Goal: Task Accomplishment & Management: Complete application form

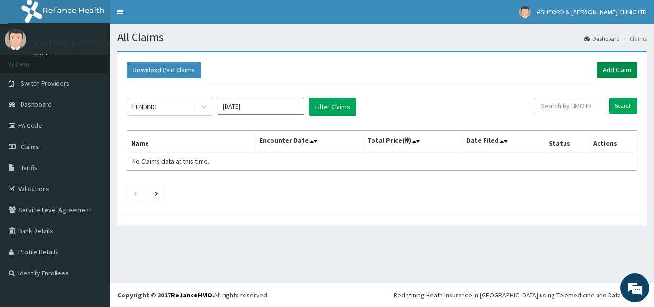
click at [619, 67] on link "Add Claim" at bounding box center [616, 70] width 41 height 16
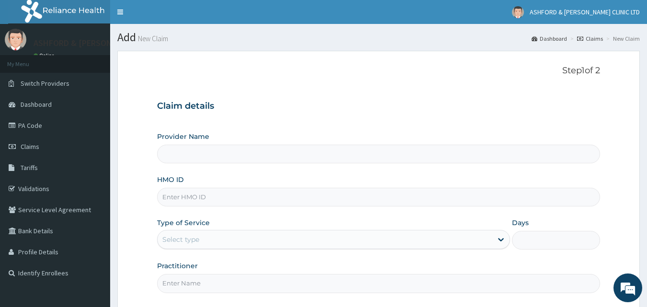
type input "ASHFORD & [PERSON_NAME] CLINIC LTD"
click at [184, 197] on input "HMO ID" at bounding box center [378, 197] width 443 height 19
click at [44, 125] on link "PA Code" at bounding box center [55, 125] width 110 height 21
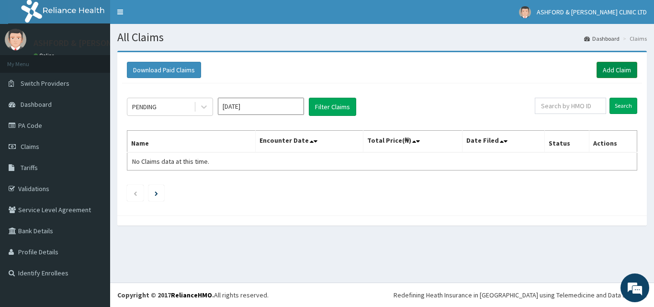
click at [617, 67] on link "Add Claim" at bounding box center [616, 70] width 41 height 16
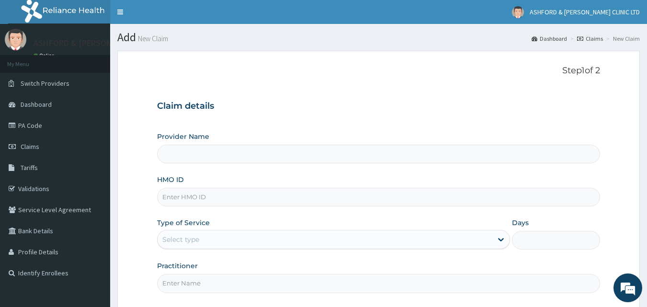
type input "ASHFORD & [PERSON_NAME] CLINIC LTD"
click at [177, 196] on input "HMO ID" at bounding box center [378, 197] width 443 height 19
type input "ERM/10260/C"
click at [212, 240] on div "Select type" at bounding box center [324, 239] width 335 height 15
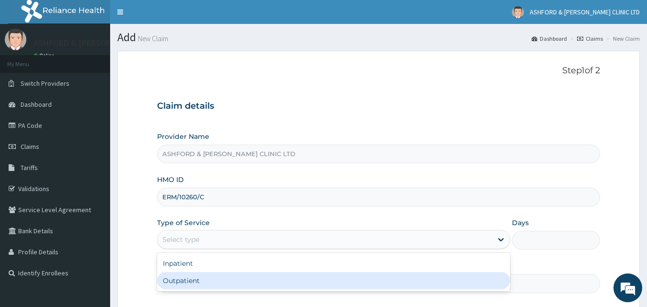
click at [244, 287] on div "Outpatient" at bounding box center [333, 280] width 353 height 17
type input "1"
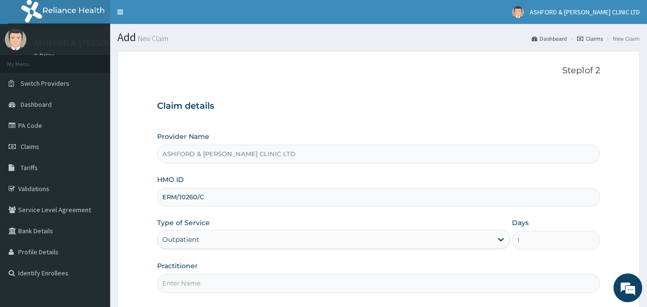
click at [223, 286] on input "Practitioner" at bounding box center [378, 283] width 443 height 19
type input "J.U. ADJUGAH"
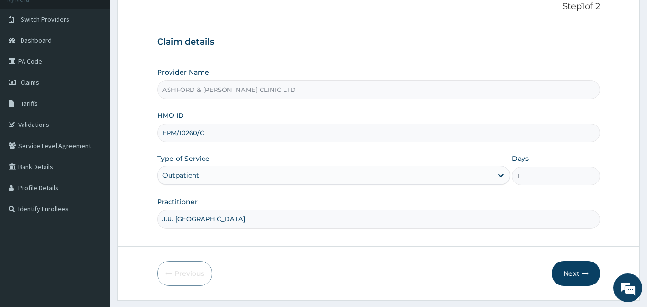
scroll to position [90, 0]
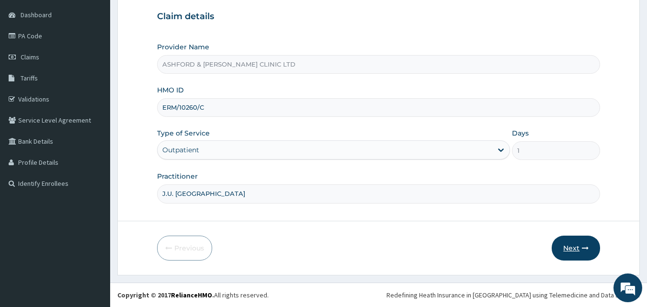
click at [577, 247] on button "Next" at bounding box center [575, 248] width 48 height 25
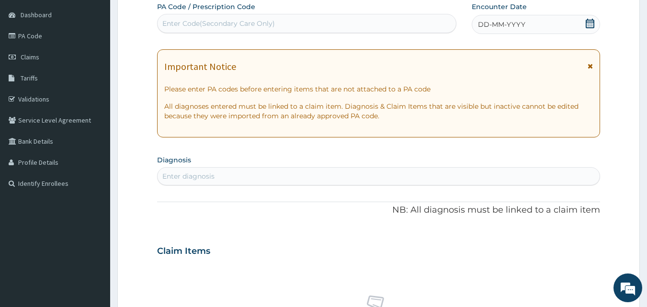
click at [588, 24] on icon at bounding box center [589, 24] width 9 height 10
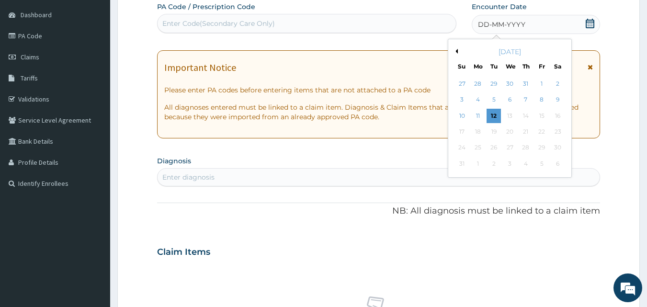
drag, startPoint x: 507, startPoint y: 98, endPoint x: 515, endPoint y: 96, distance: 7.4
click at [513, 97] on div "6" at bounding box center [510, 100] width 14 height 14
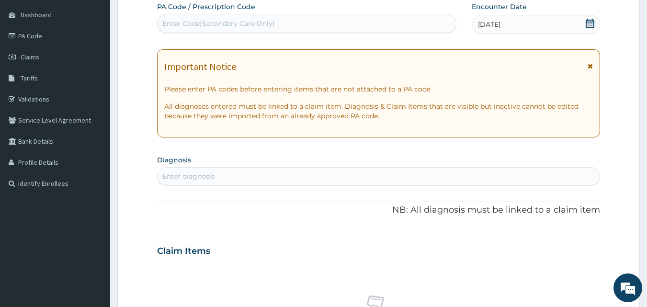
click at [177, 176] on div "Enter diagnosis" at bounding box center [188, 176] width 52 height 10
type input "ASTH"
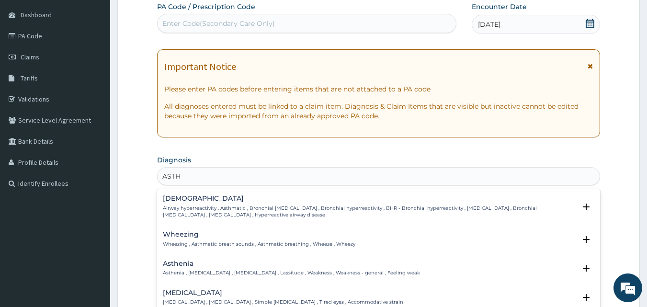
click at [185, 207] on p "Airway hyperreactivity , Asthmatic , Bronchial asthma , Bronchial hyperreactivi…" at bounding box center [369, 212] width 413 height 14
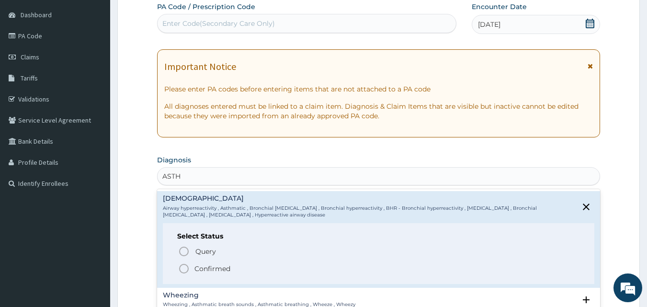
click at [183, 270] on icon "status option filled" at bounding box center [183, 268] width 11 height 11
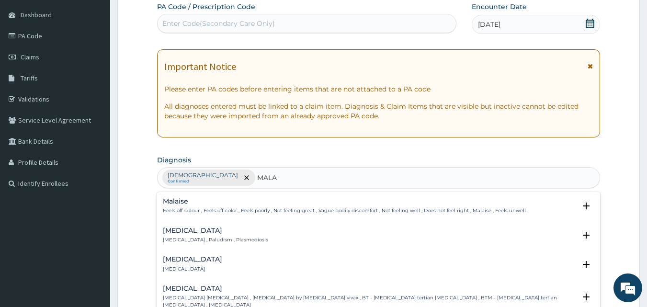
type input "MALAR"
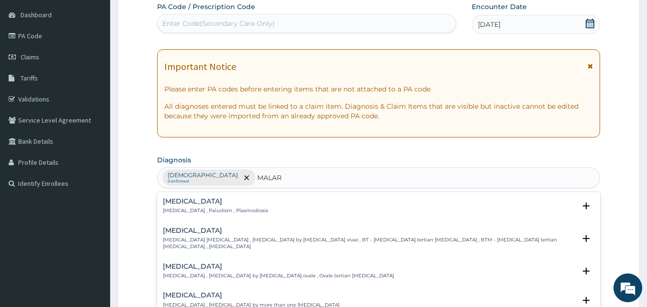
click at [193, 202] on h4 "Malaria" at bounding box center [215, 201] width 105 height 7
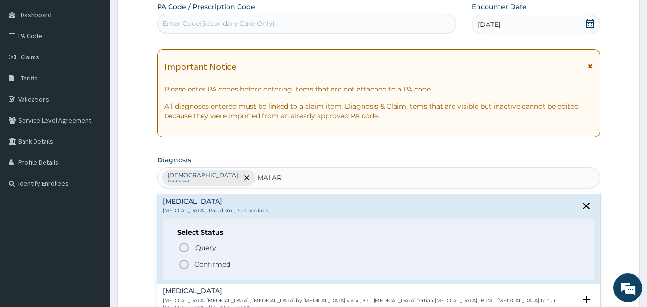
click at [186, 262] on icon "status option filled" at bounding box center [183, 264] width 11 height 11
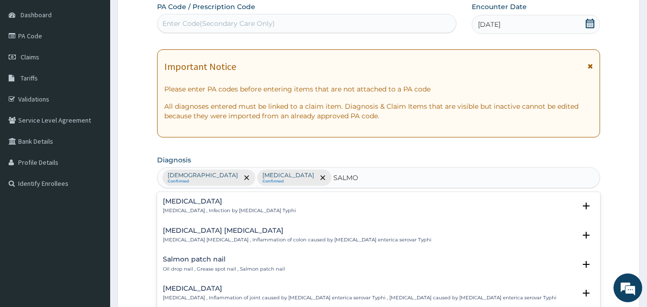
type input "SALMON"
drag, startPoint x: 190, startPoint y: 206, endPoint x: 189, endPoint y: 234, distance: 27.8
click at [189, 234] on div "Typhoid fever Typhoid fever , Infection by Salmonella Typhi Select Status Query…" at bounding box center [378, 264] width 443 height 144
click at [189, 234] on h4 "Typhoid colitis" at bounding box center [297, 230] width 269 height 7
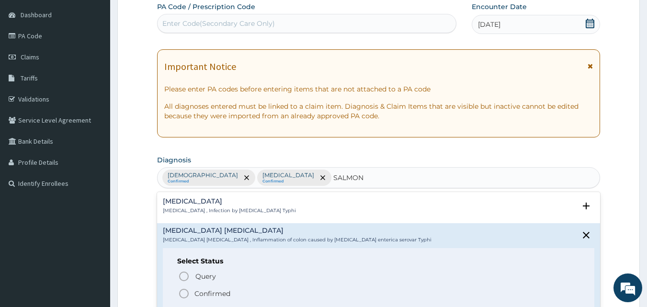
click at [185, 295] on icon "status option filled" at bounding box center [183, 293] width 11 height 11
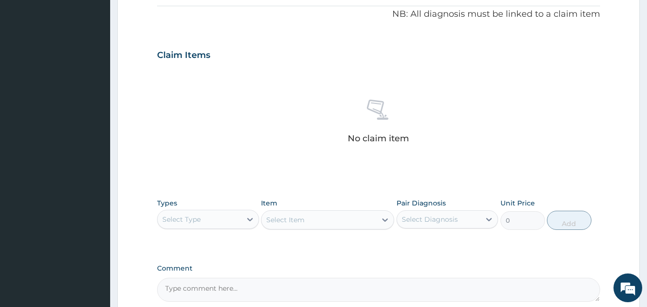
scroll to position [294, 0]
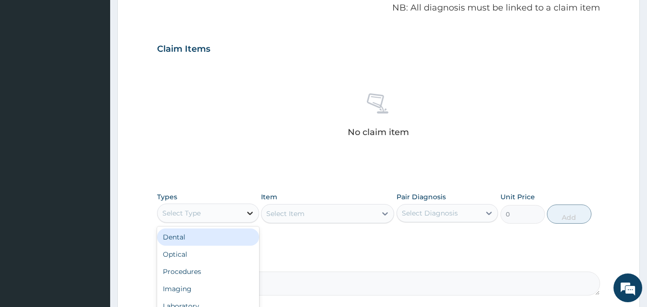
click at [247, 213] on icon at bounding box center [250, 213] width 6 height 3
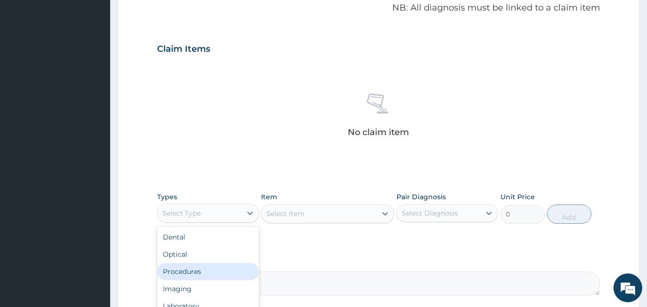
click at [228, 271] on div "Procedures" at bounding box center [208, 271] width 102 height 17
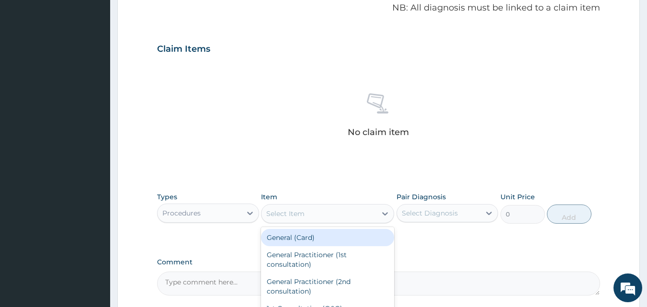
click at [306, 214] on div "Select Item" at bounding box center [318, 213] width 115 height 15
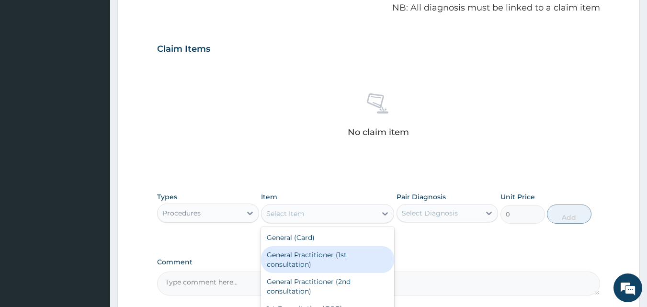
click at [305, 260] on div "General Practitioner (1st consultation)" at bounding box center [327, 259] width 133 height 27
type input "1500"
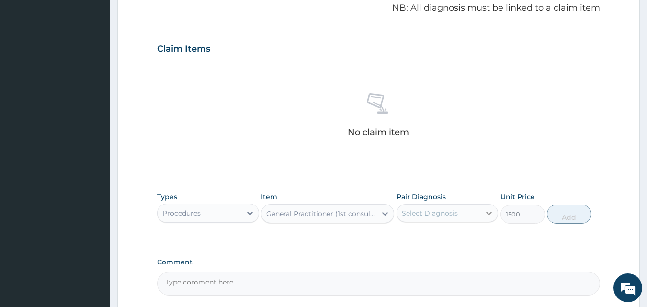
click at [490, 214] on icon at bounding box center [489, 213] width 6 height 3
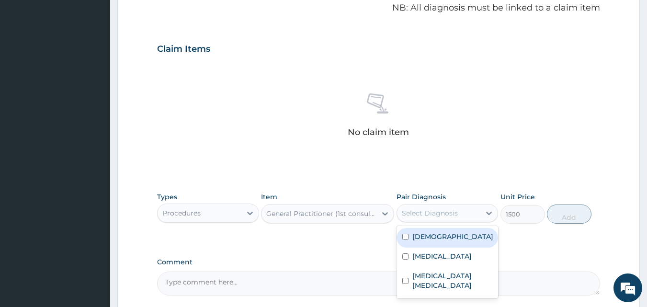
click at [449, 238] on div "Asthma" at bounding box center [447, 238] width 102 height 20
checkbox input "true"
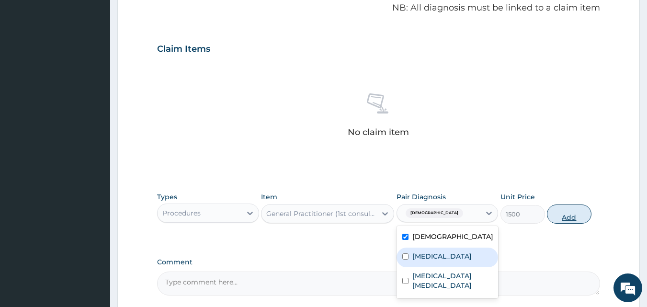
click at [571, 215] on button "Add" at bounding box center [569, 213] width 45 height 19
type input "0"
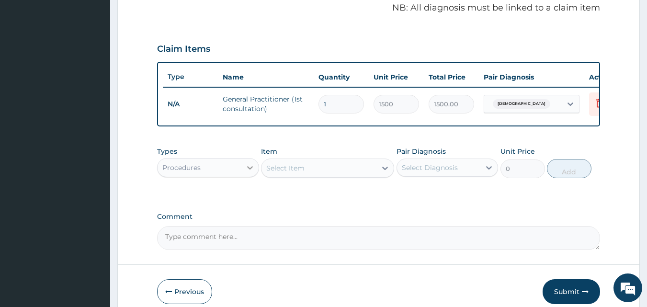
click at [249, 169] on icon at bounding box center [250, 167] width 6 height 3
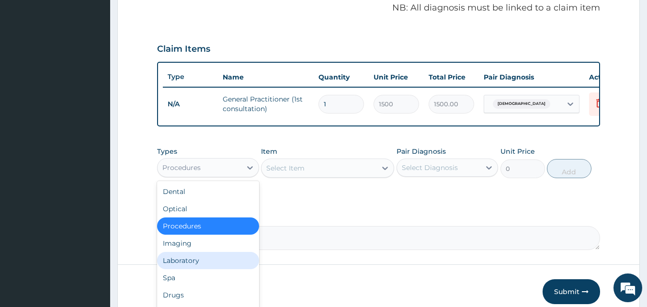
click at [199, 265] on div "Laboratory" at bounding box center [208, 260] width 102 height 17
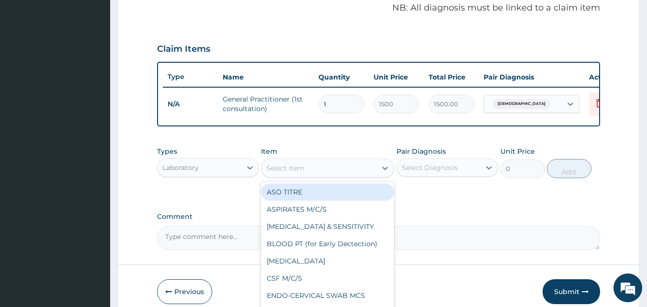
click at [291, 173] on div "Select Item" at bounding box center [285, 168] width 38 height 10
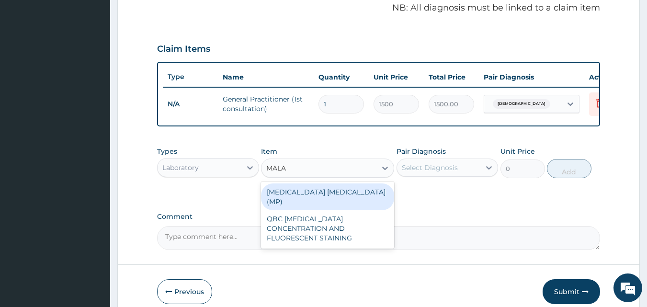
type input "MALAR"
click at [295, 202] on div "MALARIA PARASITE (MP)" at bounding box center [327, 196] width 133 height 27
type input "1000"
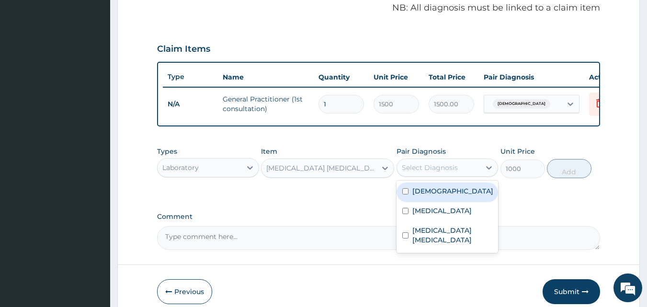
click at [462, 175] on div "Select Diagnosis" at bounding box center [439, 167] width 84 height 15
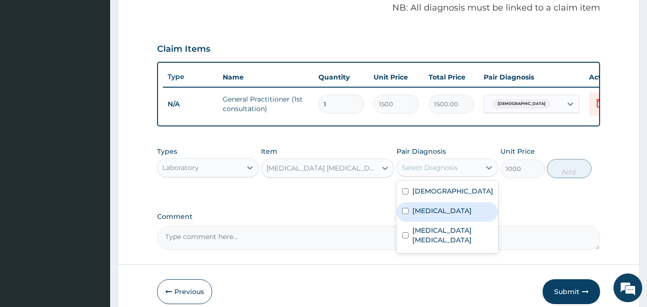
click at [430, 215] on label "Malaria" at bounding box center [441, 211] width 59 height 10
checkbox input "true"
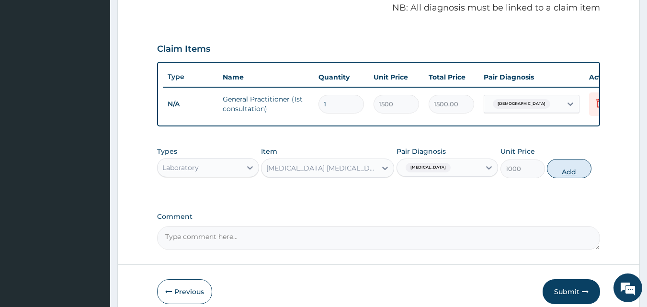
click at [569, 176] on button "Add" at bounding box center [569, 168] width 45 height 19
type input "0"
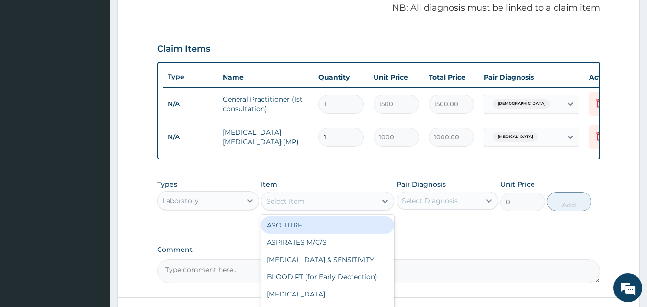
click at [318, 209] on div "Select Item" at bounding box center [318, 200] width 115 height 15
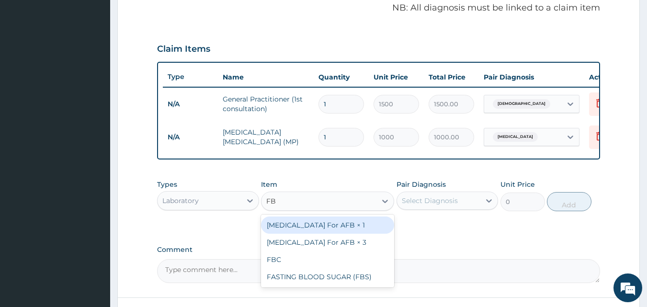
type input "FBC"
click at [314, 232] on div "FBC" at bounding box center [327, 224] width 133 height 17
type input "2000"
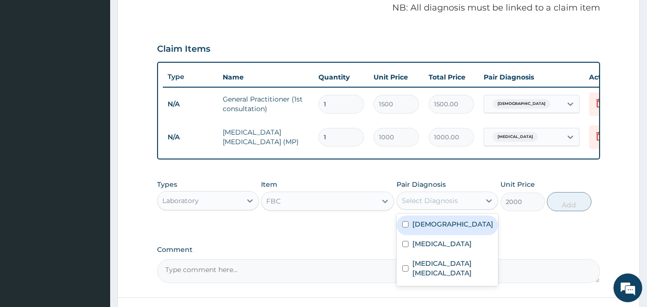
click at [477, 208] on div "Select Diagnosis" at bounding box center [439, 200] width 84 height 15
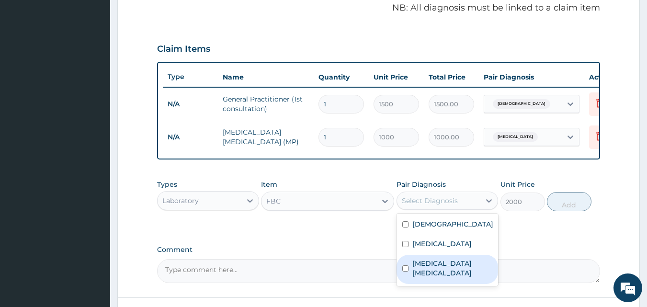
click at [461, 271] on label "Typhoid colitis" at bounding box center [452, 268] width 80 height 19
checkbox input "true"
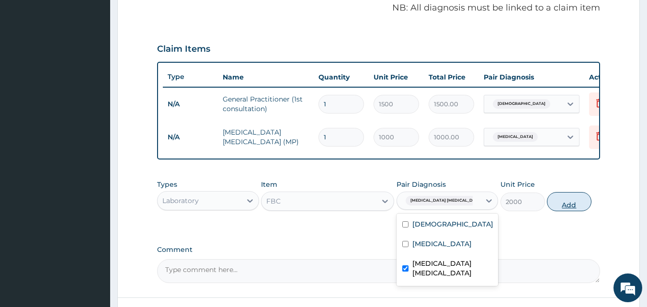
click at [569, 208] on button "Add" at bounding box center [569, 201] width 45 height 19
type input "0"
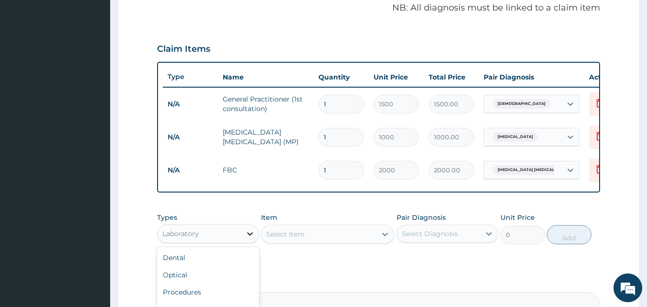
click at [249, 236] on icon at bounding box center [250, 233] width 6 height 3
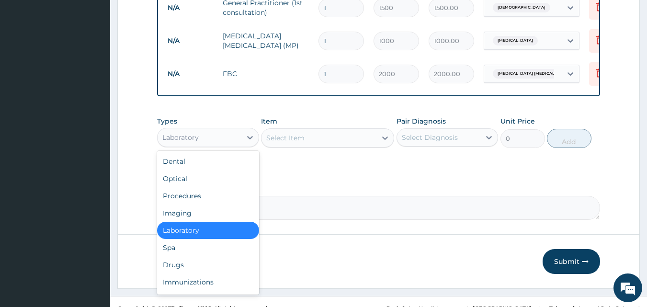
scroll to position [411, 0]
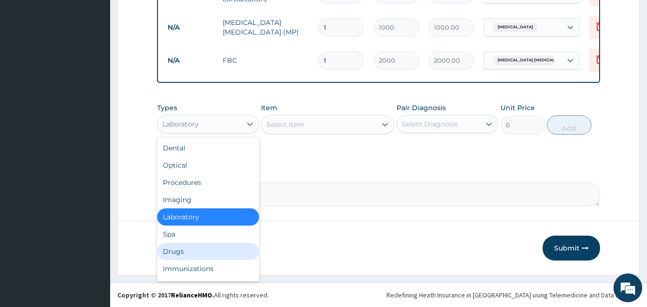
click at [198, 252] on div "Drugs" at bounding box center [208, 251] width 102 height 17
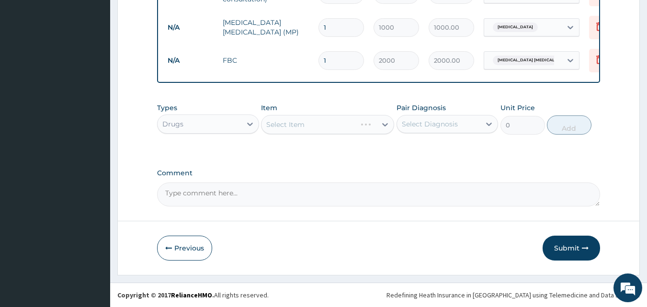
click at [313, 127] on div "Select Item" at bounding box center [327, 124] width 133 height 19
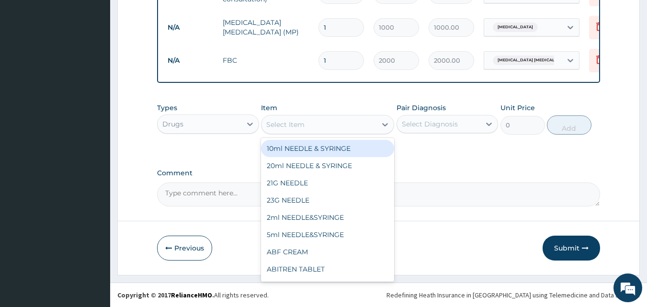
click at [313, 127] on div "Select Item" at bounding box center [318, 124] width 115 height 15
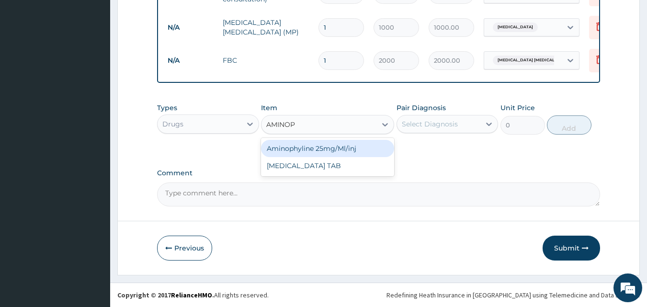
type input "AMINOPH"
click at [308, 151] on div "Aminophyline 25mg/Ml/inj" at bounding box center [327, 148] width 133 height 17
type input "75.6"
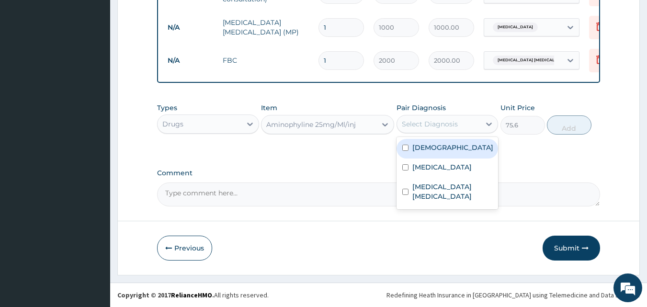
click at [426, 123] on div "Select Diagnosis" at bounding box center [430, 124] width 56 height 10
click at [407, 147] on input "checkbox" at bounding box center [405, 148] width 6 height 6
checkbox input "true"
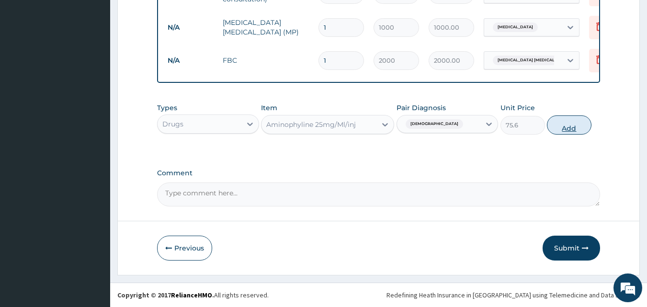
click at [568, 128] on button "Add" at bounding box center [569, 124] width 45 height 19
type input "0"
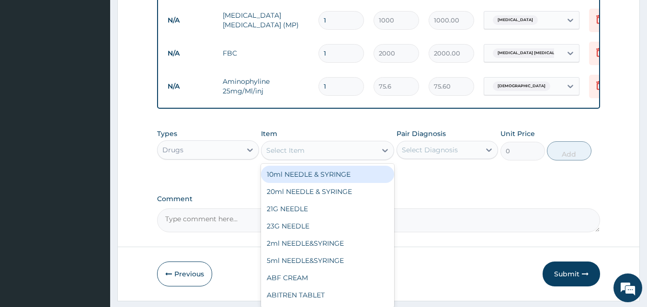
click at [302, 155] on div "Select Item" at bounding box center [285, 151] width 38 height 10
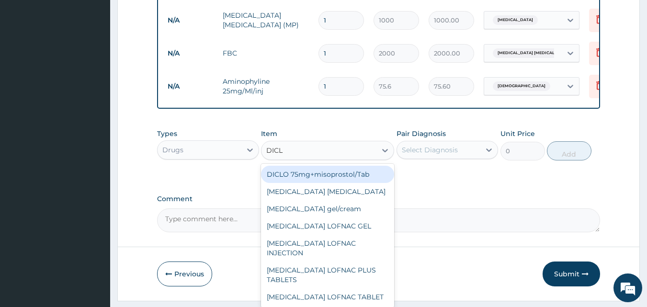
type input "DICLO"
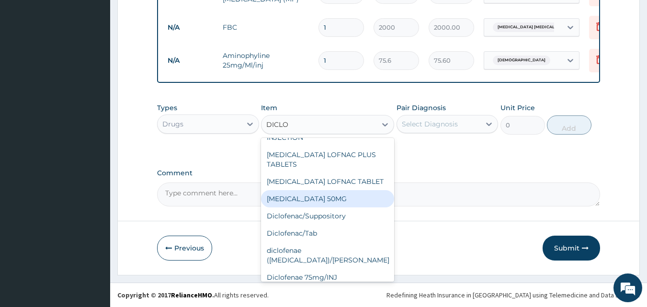
scroll to position [121, 0]
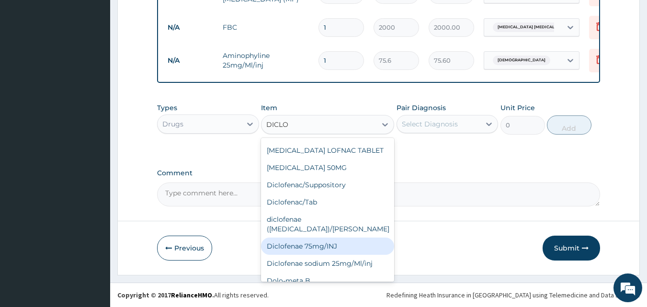
click at [315, 237] on div "Diclofenae 75mg/INJ" at bounding box center [327, 245] width 133 height 17
type input "47.25"
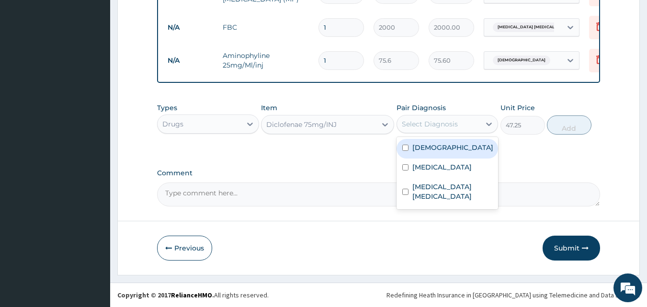
click at [437, 124] on div "Select Diagnosis" at bounding box center [430, 124] width 56 height 10
click at [405, 148] on input "checkbox" at bounding box center [405, 148] width 6 height 6
checkbox input "true"
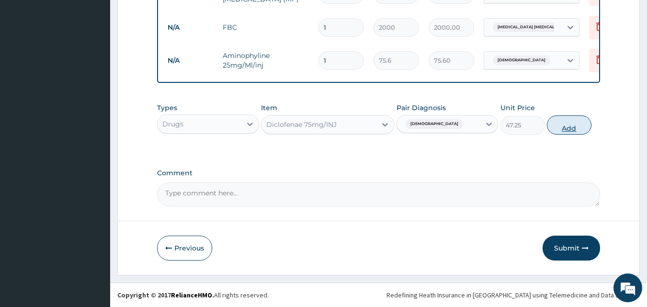
click at [570, 126] on button "Add" at bounding box center [569, 124] width 45 height 19
type input "0"
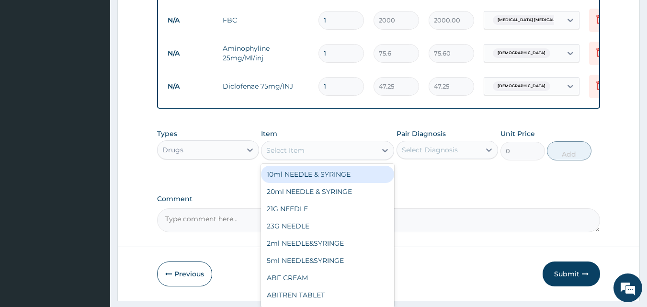
click at [295, 155] on div "Select Item" at bounding box center [285, 151] width 38 height 10
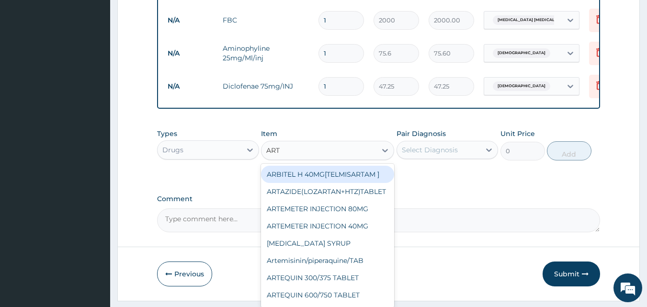
type input "ARTE"
click at [289, 182] on div "ARTEMETER INJECTION 80MG" at bounding box center [327, 174] width 133 height 17
type input "252"
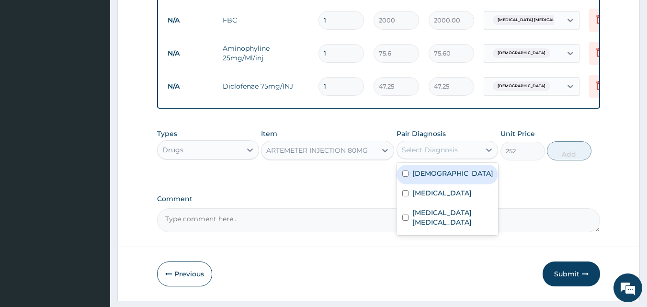
click at [471, 157] on div "Select Diagnosis" at bounding box center [439, 149] width 84 height 15
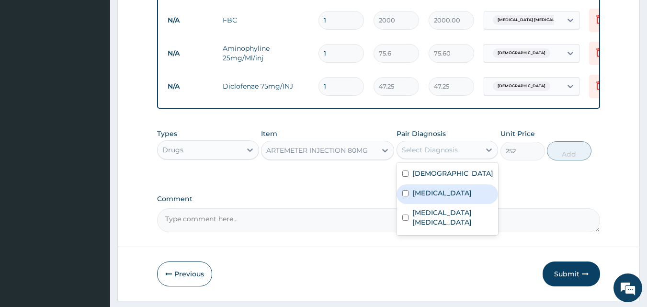
click at [405, 196] on input "checkbox" at bounding box center [405, 193] width 6 height 6
checkbox input "true"
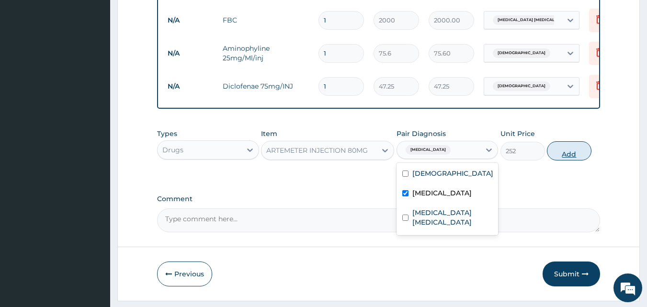
click at [563, 160] on button "Add" at bounding box center [569, 150] width 45 height 19
type input "0"
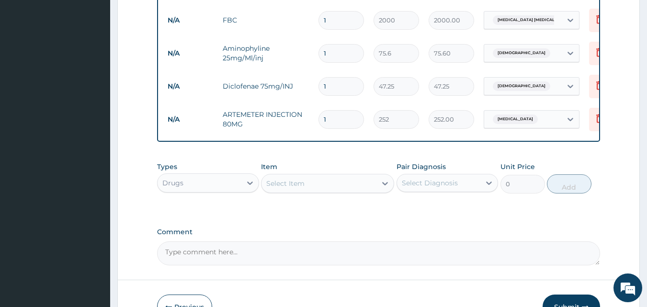
type input "0.00"
type input "6"
type input "1512.00"
type input "6"
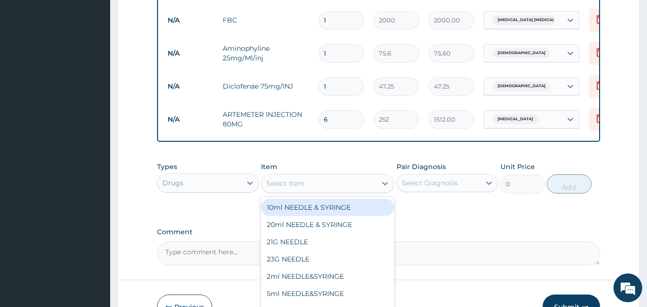
click at [295, 188] on div "Select Item" at bounding box center [285, 184] width 38 height 10
type input "SYRING"
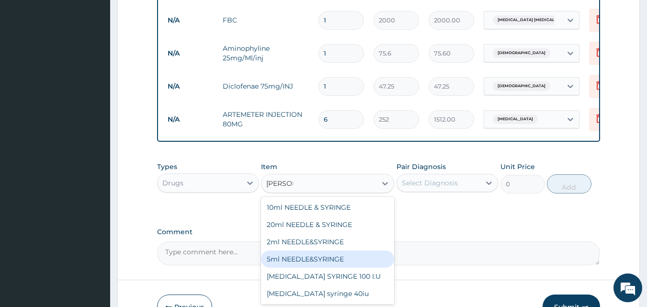
click at [302, 266] on div "5ml NEEDLE&SYRINGE" at bounding box center [327, 258] width 133 height 17
type input "31.5"
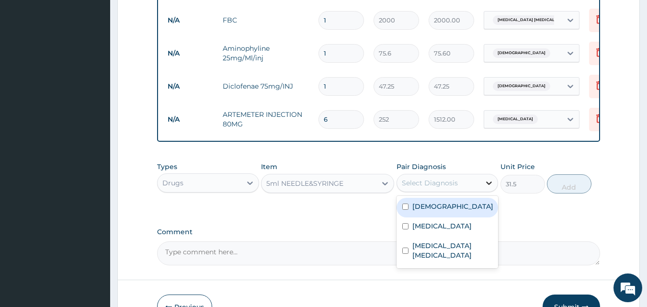
click at [488, 188] on icon at bounding box center [489, 183] width 10 height 10
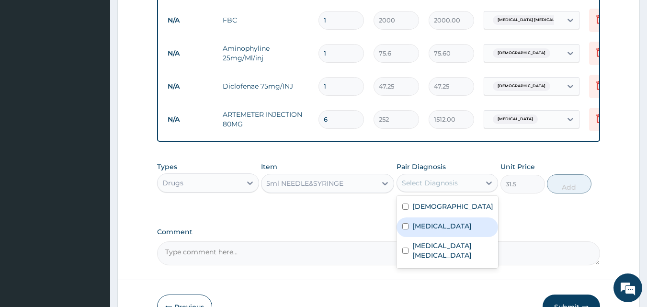
click at [449, 234] on div "Malaria" at bounding box center [447, 227] width 102 height 20
checkbox input "true"
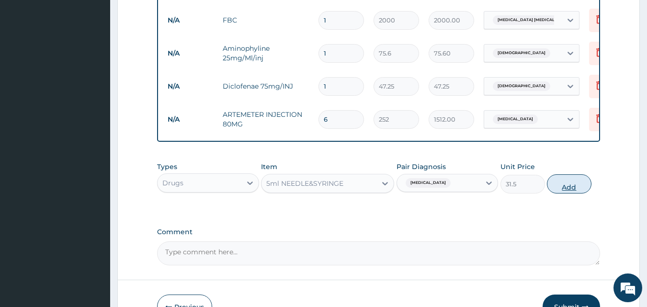
click at [569, 193] on button "Add" at bounding box center [569, 183] width 45 height 19
type input "0"
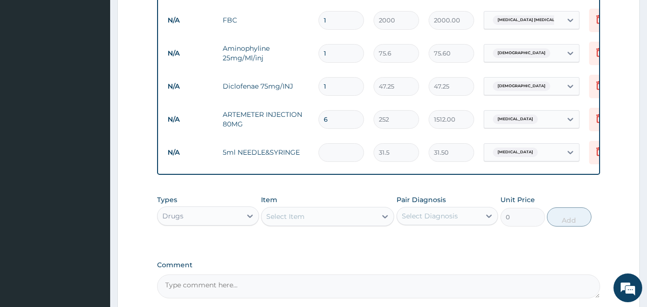
type input "0.00"
type input "5"
type input "157.50"
type input "5"
click at [321, 222] on div "Select Item" at bounding box center [318, 216] width 115 height 15
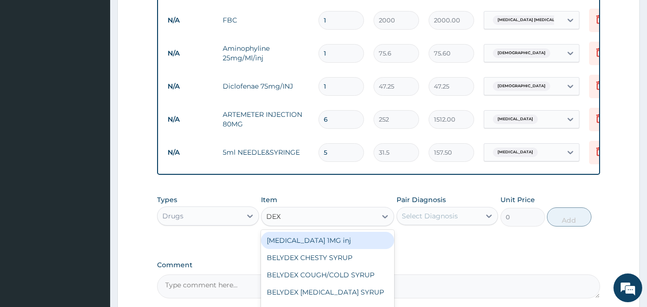
type input "DEXT"
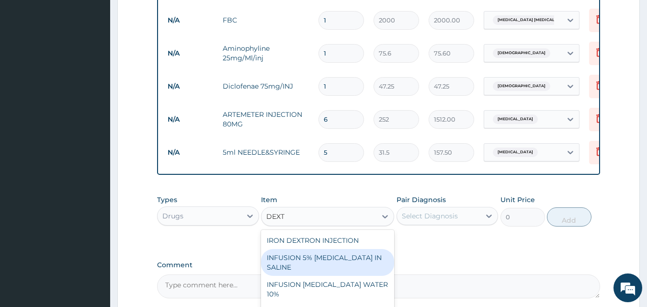
click at [334, 265] on div "INFUSION 5% DEXTROSE IN SALINE" at bounding box center [327, 262] width 133 height 27
type input "1500"
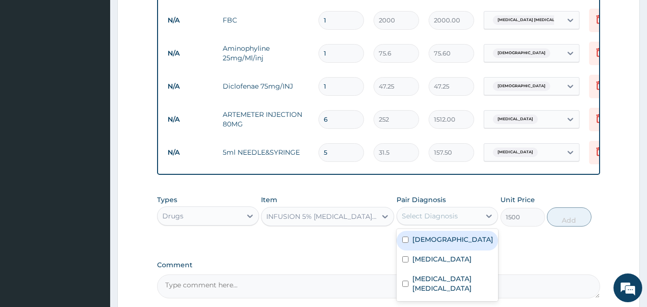
click at [452, 221] on div "Select Diagnosis" at bounding box center [430, 216] width 56 height 10
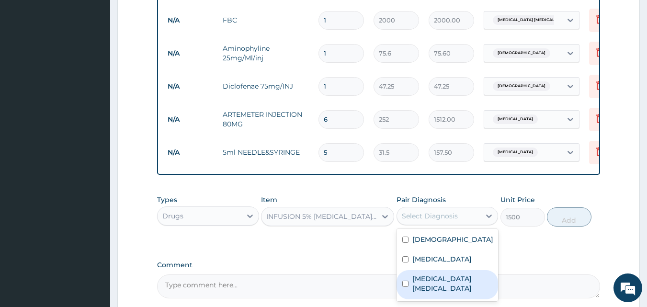
click at [405, 286] on input "checkbox" at bounding box center [405, 284] width 6 height 6
checkbox input "true"
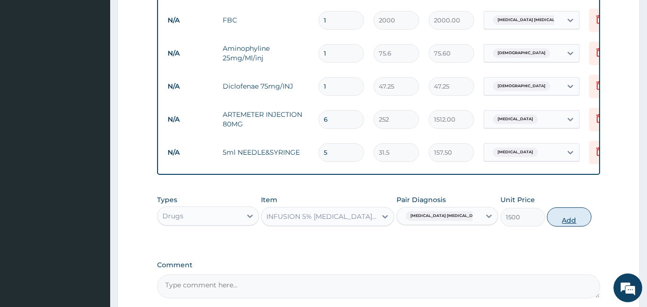
click at [563, 225] on button "Add" at bounding box center [569, 216] width 45 height 19
type input "0"
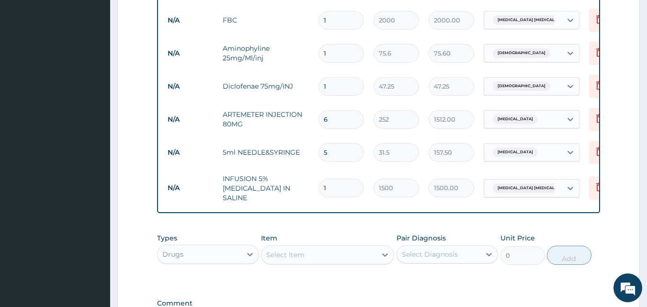
type input "0.00"
type input "2"
type input "3000.00"
type input "2"
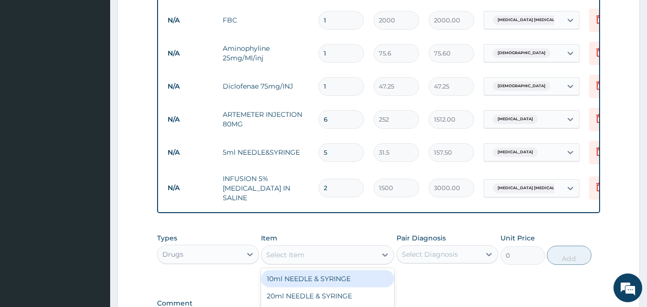
click at [299, 258] on div "Select Item" at bounding box center [285, 255] width 38 height 10
type input "GIVING"
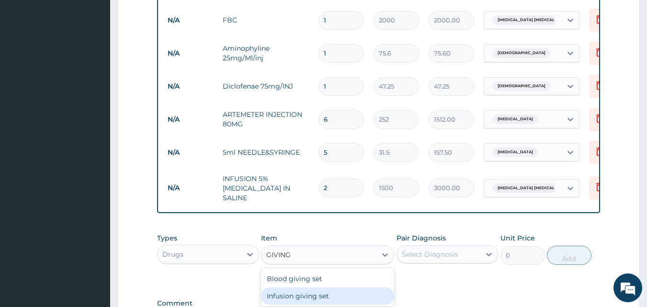
click at [294, 297] on div "Infusion giving set" at bounding box center [327, 295] width 133 height 17
type input "126"
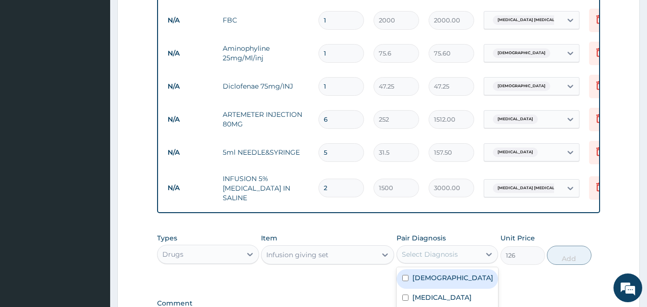
click at [442, 258] on div "Select Diagnosis" at bounding box center [430, 254] width 56 height 10
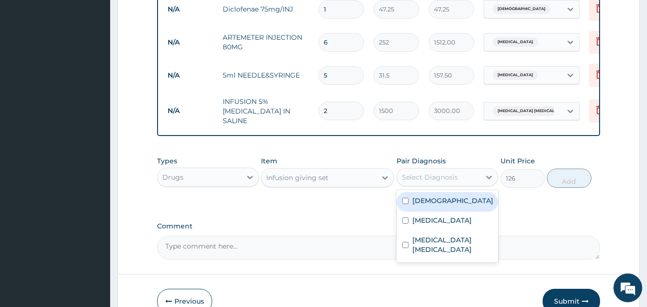
scroll to position [528, 0]
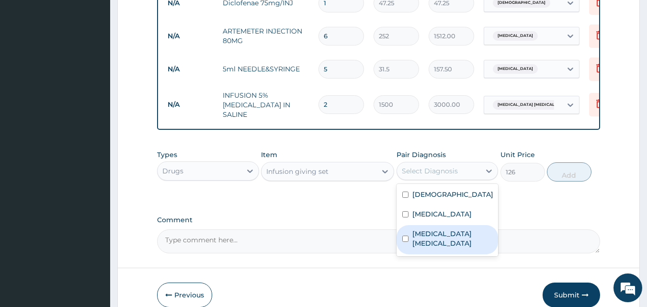
click at [405, 236] on input "checkbox" at bounding box center [405, 239] width 6 height 6
checkbox input "true"
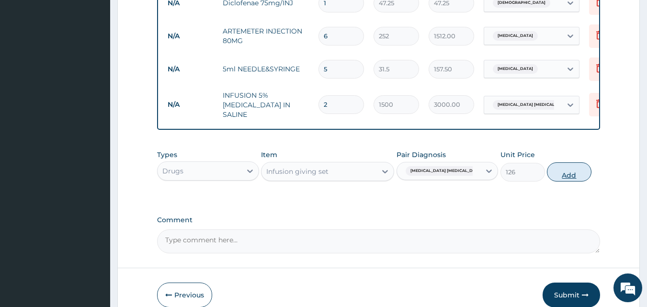
click at [560, 176] on button "Add" at bounding box center [569, 171] width 45 height 19
type input "0"
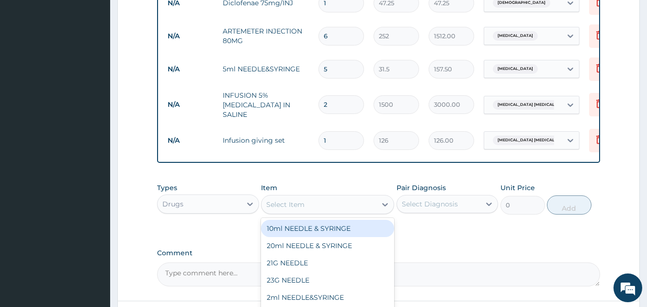
click at [284, 205] on div "Select Item" at bounding box center [285, 205] width 38 height 10
type input "CEFT"
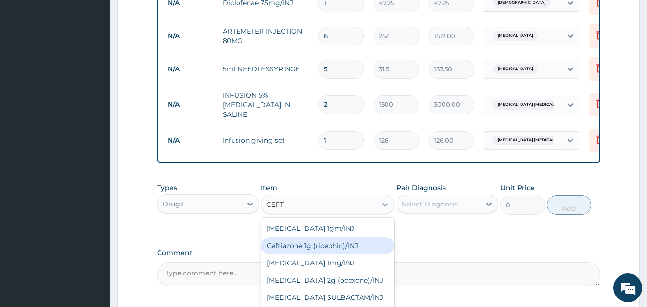
click at [285, 248] on div "Ceftiazone 1g (ricephin)/INJ" at bounding box center [327, 245] width 133 height 17
type input "1228.5"
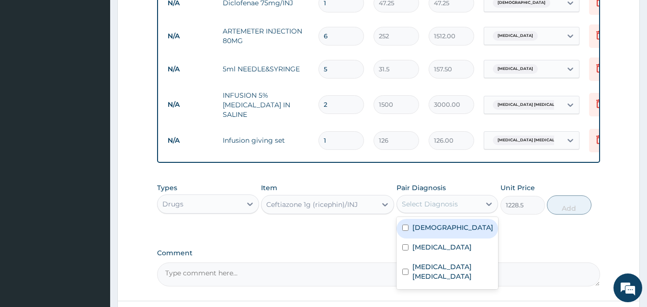
click at [434, 205] on div "Select Diagnosis" at bounding box center [430, 204] width 56 height 10
click at [406, 231] on input "checkbox" at bounding box center [405, 228] width 6 height 6
checkbox input "true"
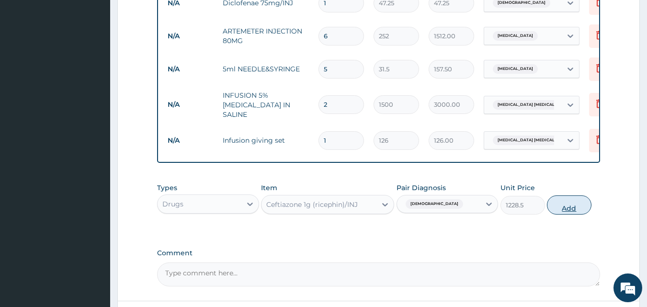
click at [574, 211] on button "Add" at bounding box center [569, 204] width 45 height 19
type input "0"
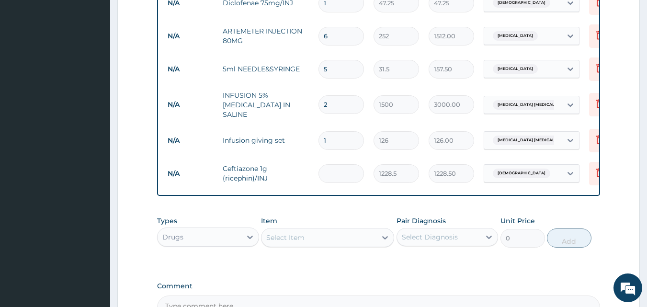
type input "0.00"
type input "3"
type input "3685.50"
type input "3"
click at [332, 72] on input "5" at bounding box center [340, 69] width 45 height 19
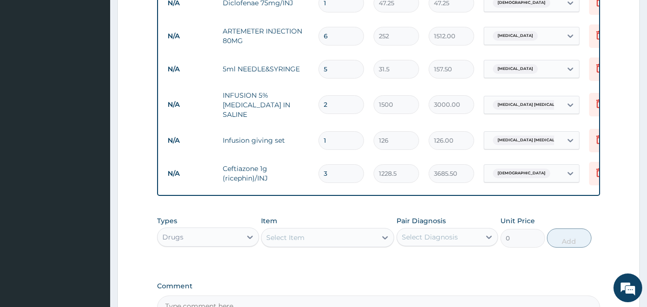
type input "0.00"
type input "8"
type input "252.00"
type input "8"
click at [305, 240] on div "Select Item" at bounding box center [318, 237] width 115 height 15
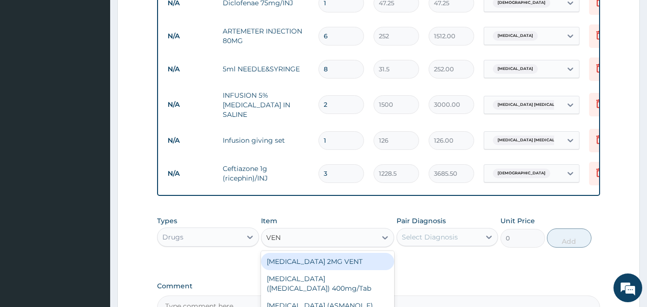
type input "VENT"
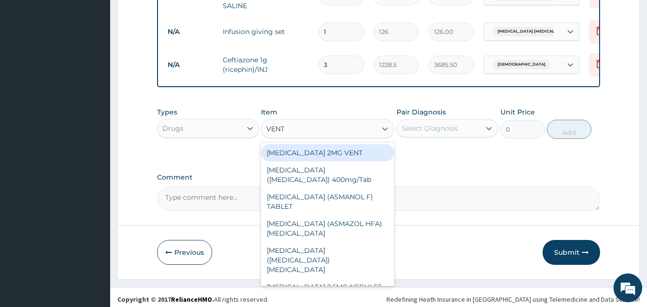
scroll to position [642, 0]
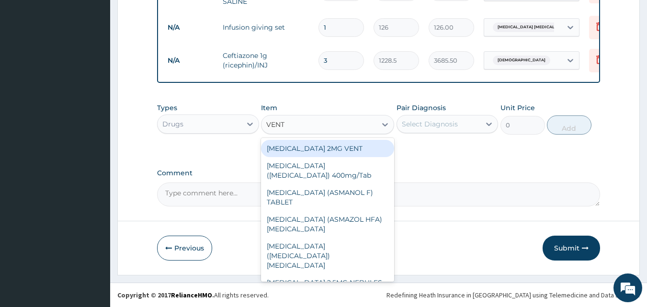
click at [329, 148] on div "SALBUTAMOL 2MG VENT" at bounding box center [327, 148] width 133 height 17
type input "6.3"
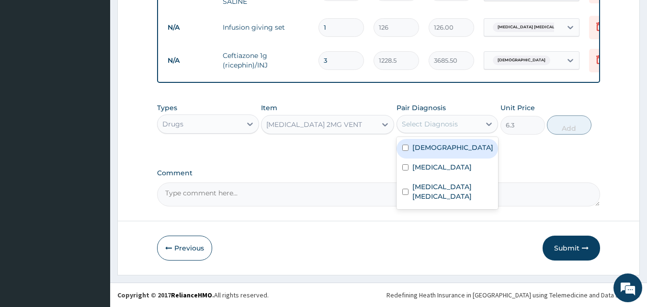
click at [440, 124] on div "Select Diagnosis" at bounding box center [430, 124] width 56 height 10
click at [405, 148] on input "checkbox" at bounding box center [405, 148] width 6 height 6
checkbox input "true"
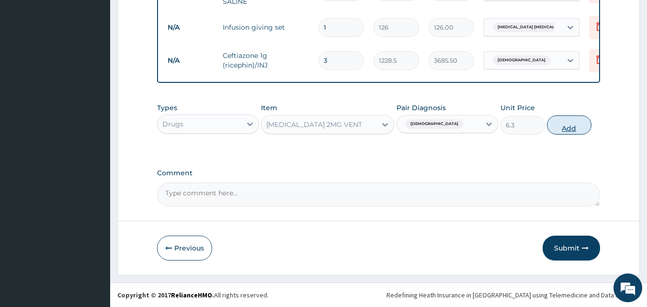
click at [564, 127] on button "Add" at bounding box center [569, 124] width 45 height 19
type input "0"
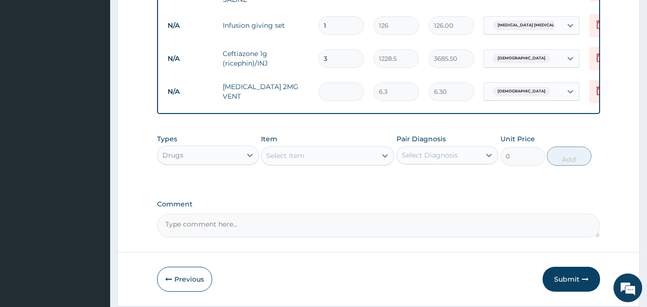
type input "0.00"
type input "6"
type input "37.80"
type input "60"
type input "378.00"
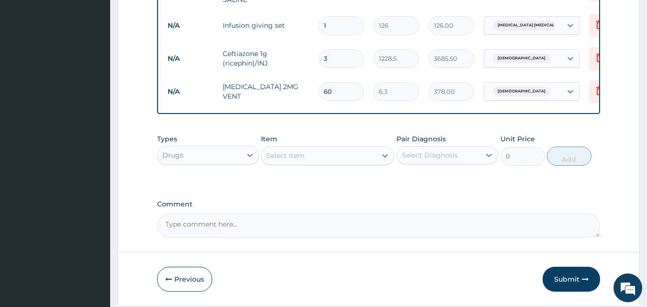
type input "60"
click at [302, 159] on div "Select Item" at bounding box center [285, 156] width 38 height 10
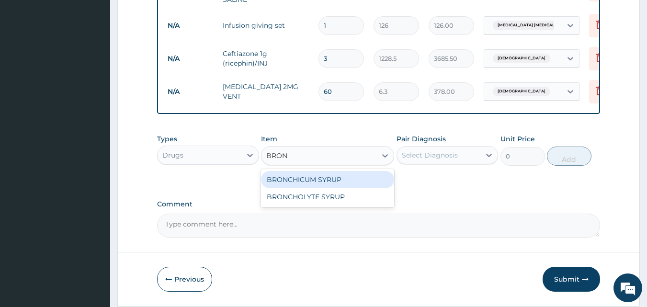
type input "BRONC"
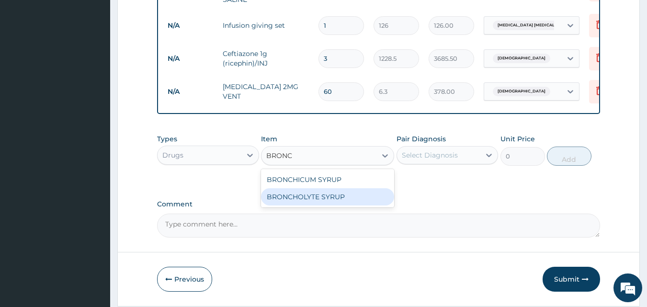
click at [295, 197] on div "BRONCHOLYTE SYRUP" at bounding box center [327, 196] width 133 height 17
type input "170.1"
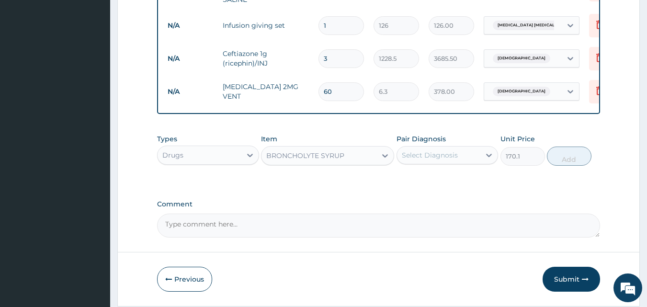
click at [311, 156] on div "BRONCHOLYTE SYRUP" at bounding box center [305, 156] width 78 height 10
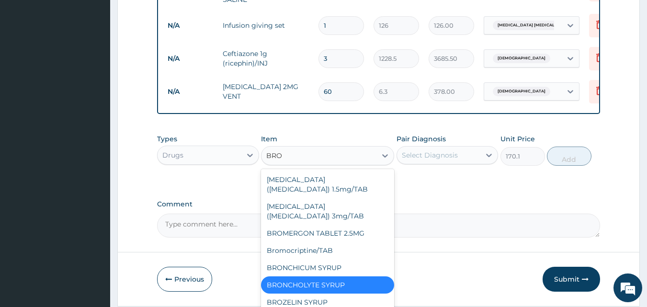
scroll to position [0, 0]
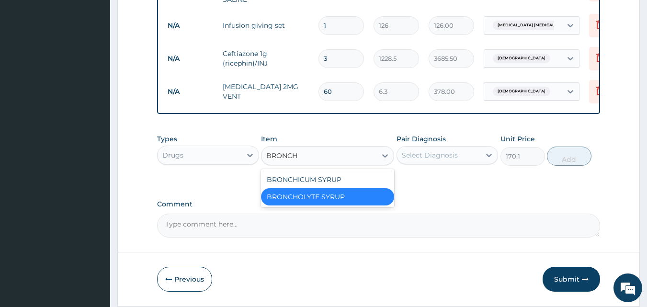
type input "BRONCHI"
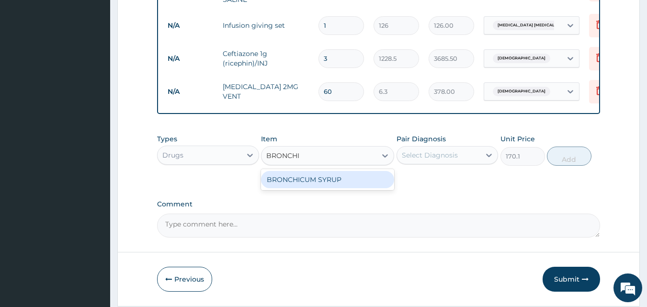
click at [307, 182] on div "BRONCHICUM SYRUP" at bounding box center [327, 179] width 133 height 17
type input "472.5"
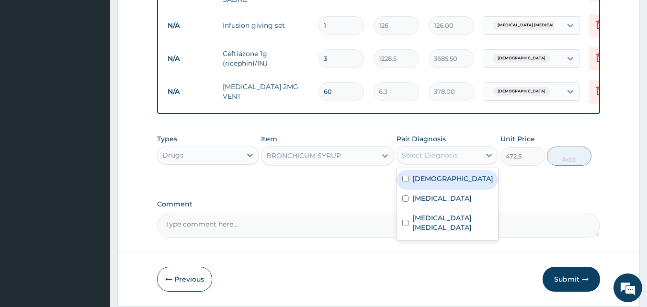
click at [422, 157] on div "Select Diagnosis" at bounding box center [430, 155] width 56 height 10
click at [406, 181] on input "checkbox" at bounding box center [405, 179] width 6 height 6
checkbox input "true"
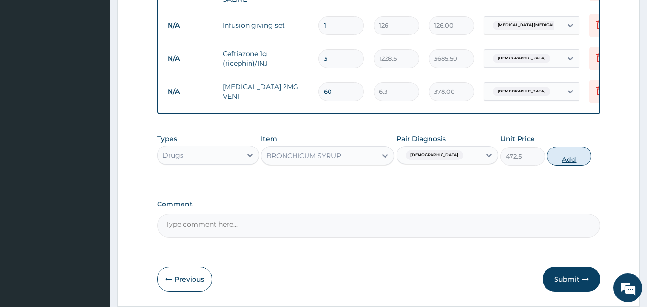
click at [563, 157] on button "Add" at bounding box center [569, 155] width 45 height 19
type input "0"
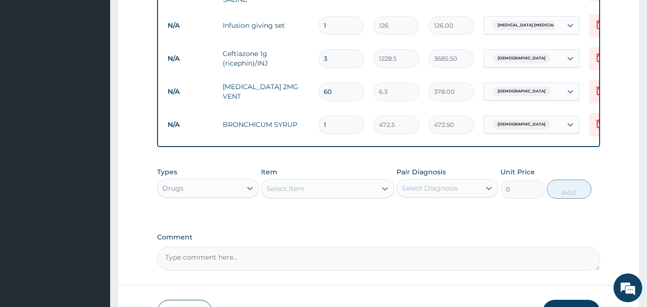
click at [286, 192] on div "Select Item" at bounding box center [285, 189] width 38 height 10
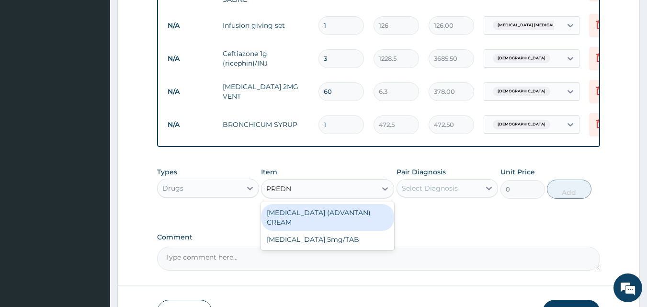
type input "PREDNI"
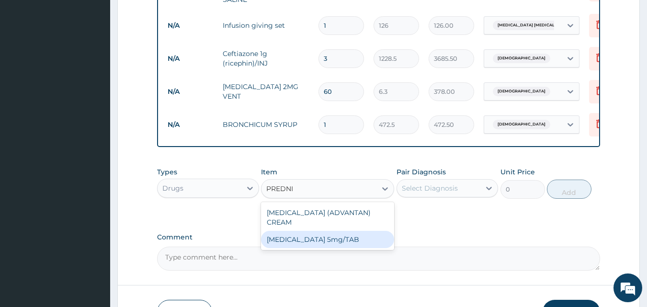
click at [294, 242] on div "PREDNISOLONE 5mg/TAB" at bounding box center [327, 239] width 133 height 17
type input "3.78"
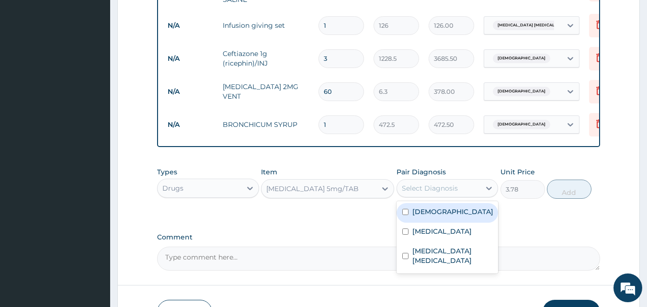
click at [420, 190] on div "Select Diagnosis" at bounding box center [430, 188] width 56 height 10
click at [405, 215] on input "checkbox" at bounding box center [405, 212] width 6 height 6
checkbox input "true"
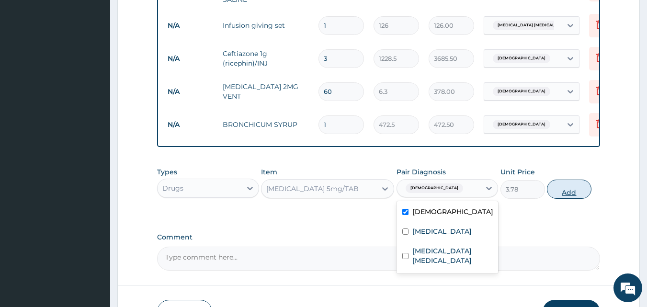
click at [571, 193] on button "Add" at bounding box center [569, 189] width 45 height 19
type input "0"
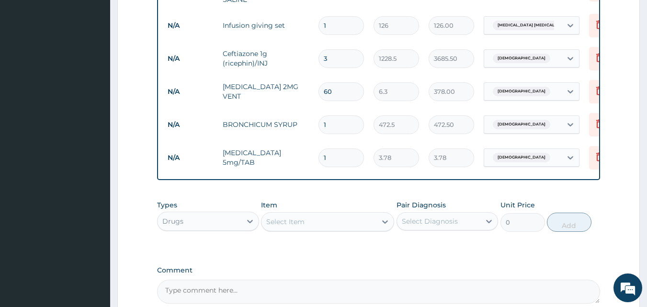
type input "0.00"
type input "2"
type input "7.56"
type input "20"
type input "75.60"
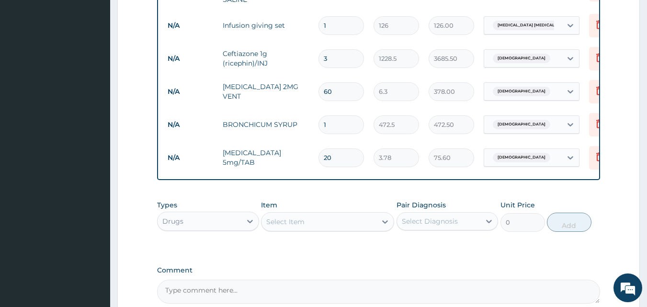
type input "20"
click at [306, 224] on div "Select Item" at bounding box center [318, 221] width 115 height 15
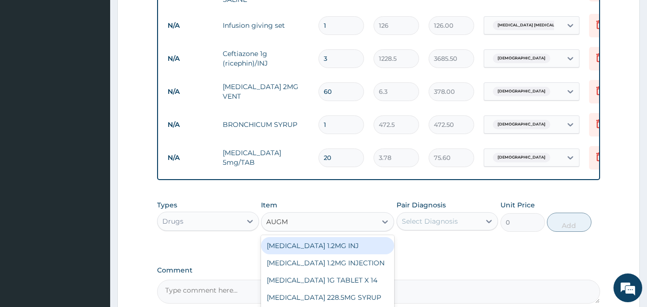
type input "AUGME"
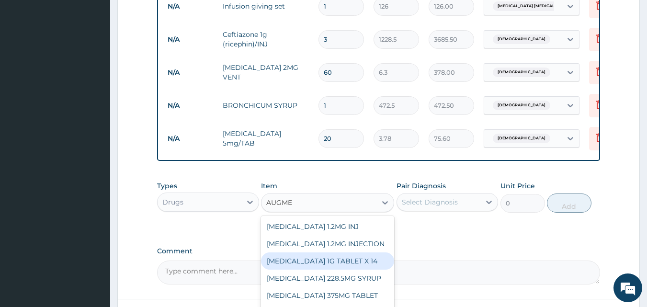
scroll to position [742, 0]
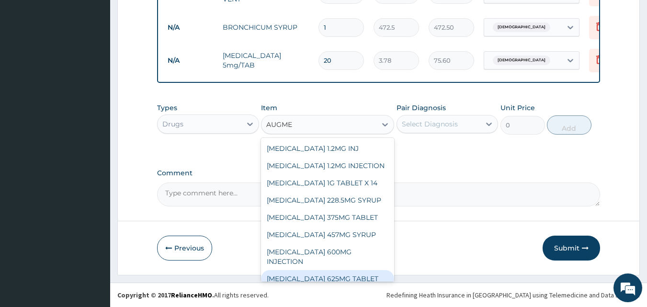
click at [326, 270] on div "AUGMENTIN 625MG TABLET" at bounding box center [327, 278] width 133 height 17
type input "182.7"
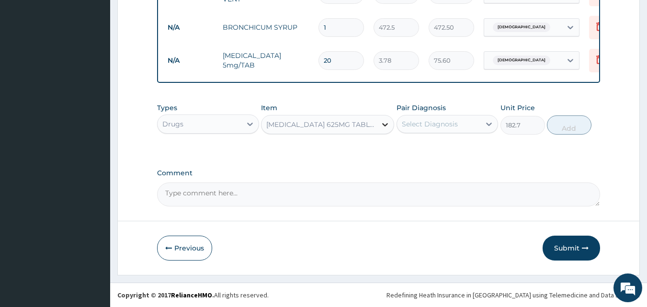
click at [386, 124] on icon at bounding box center [385, 125] width 10 height 10
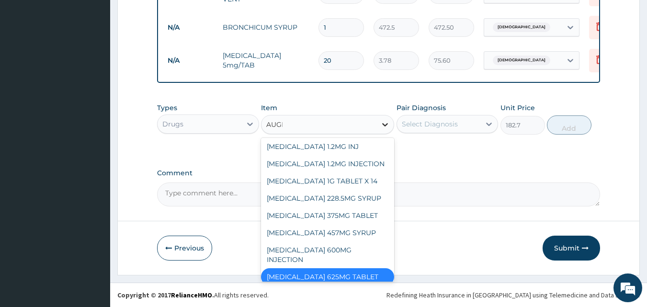
scroll to position [0, 0]
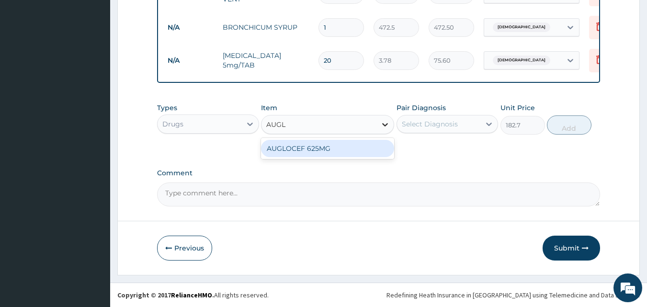
type input "AUGLO"
click at [351, 150] on div "AUGLOCEF 625MG" at bounding box center [327, 148] width 133 height 17
type input "882"
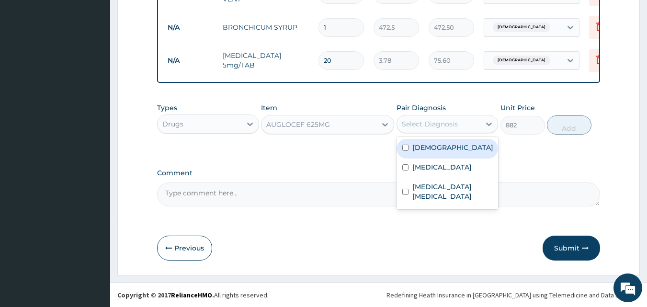
click at [430, 124] on div "Select Diagnosis" at bounding box center [430, 124] width 56 height 10
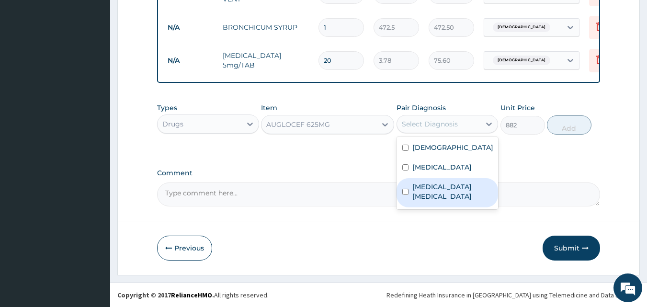
click at [405, 189] on input "checkbox" at bounding box center [405, 192] width 6 height 6
checkbox input "true"
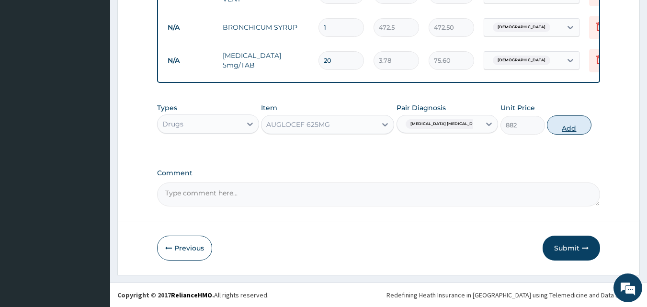
click at [561, 125] on button "Add" at bounding box center [569, 124] width 45 height 19
type input "0"
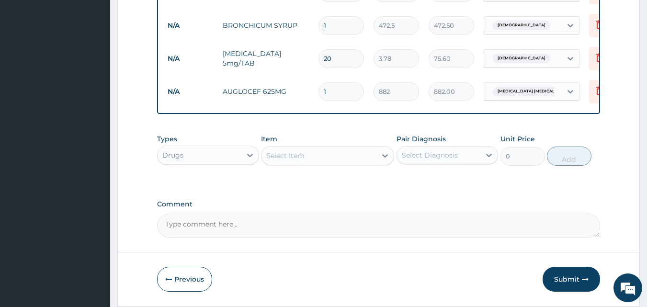
type input "14"
type input "12348.00"
type input "14"
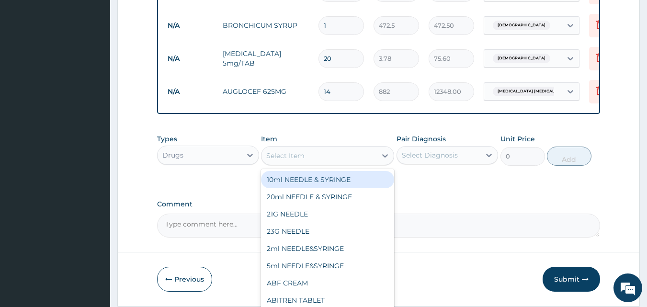
click at [327, 157] on div "Select Item" at bounding box center [318, 155] width 115 height 15
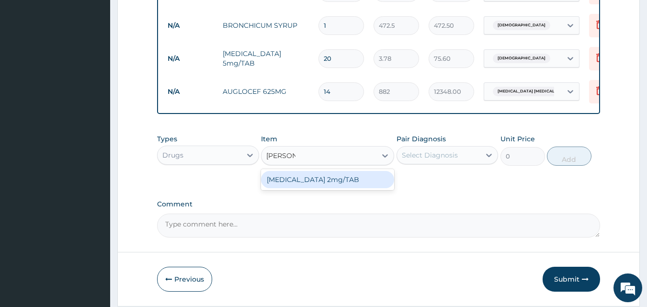
type input "LOPERAM"
click at [312, 184] on div "LOPERAMIDE 2mg/TAB" at bounding box center [327, 179] width 133 height 17
type input "31.5"
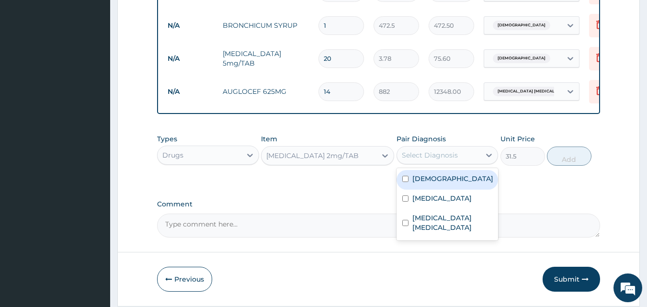
click at [447, 157] on div "Select Diagnosis" at bounding box center [430, 155] width 56 height 10
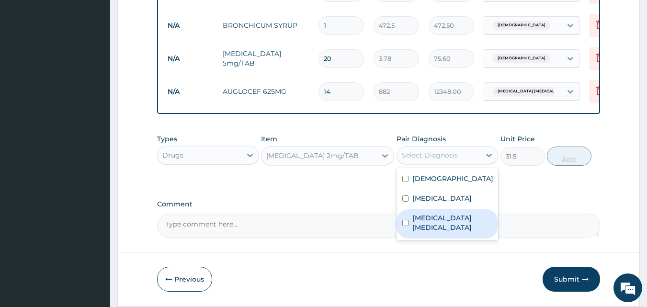
click at [405, 220] on input "checkbox" at bounding box center [405, 223] width 6 height 6
checkbox input "true"
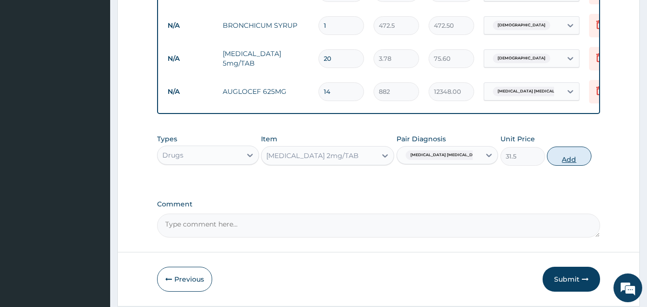
click at [564, 160] on button "Add" at bounding box center [569, 155] width 45 height 19
type input "0"
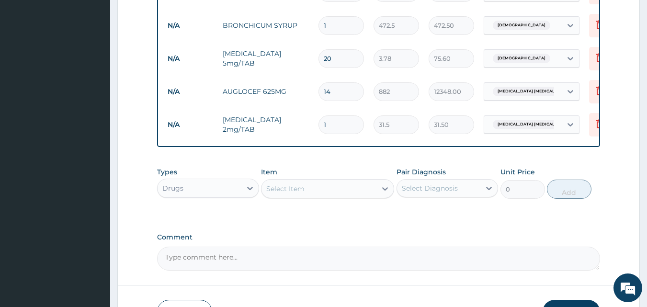
type input "12"
type input "378.00"
type input "12"
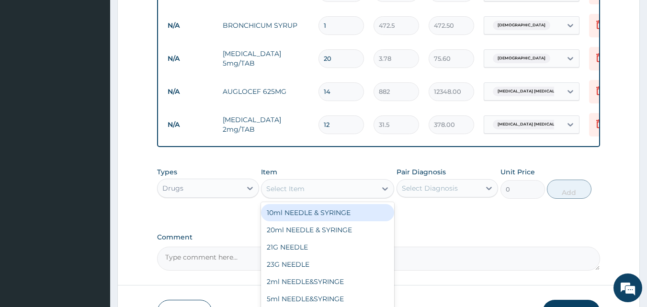
click at [304, 191] on div "Select Item" at bounding box center [285, 189] width 38 height 10
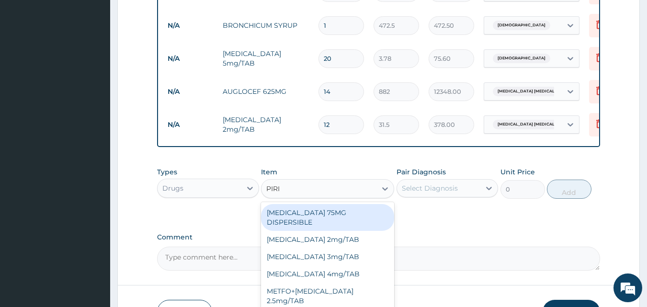
type input "PIRIT"
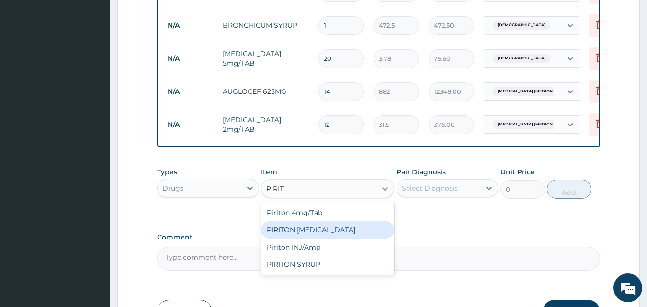
click at [303, 231] on div "PIRITON EXPECTORANT" at bounding box center [327, 229] width 133 height 17
type input "409.5"
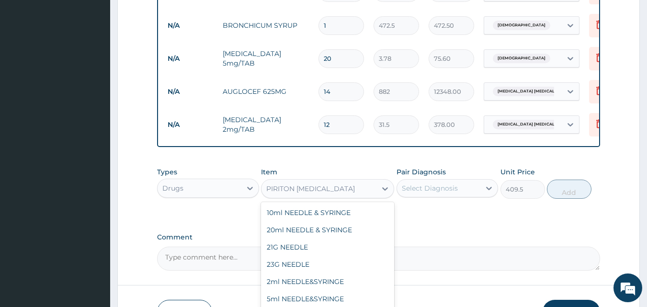
click at [358, 191] on div "PIRITON EXPECTORANT" at bounding box center [318, 188] width 115 height 15
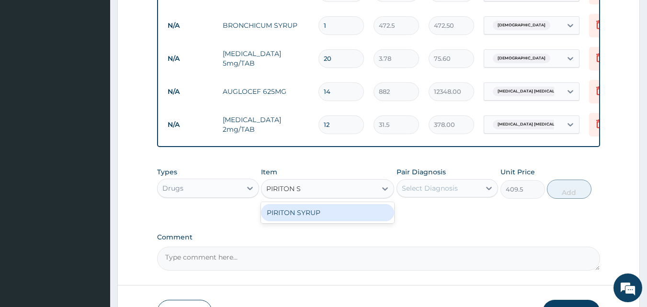
type input "PIRITON SY"
click at [313, 214] on div "PIRITON SYRUP" at bounding box center [327, 212] width 133 height 17
type input "252"
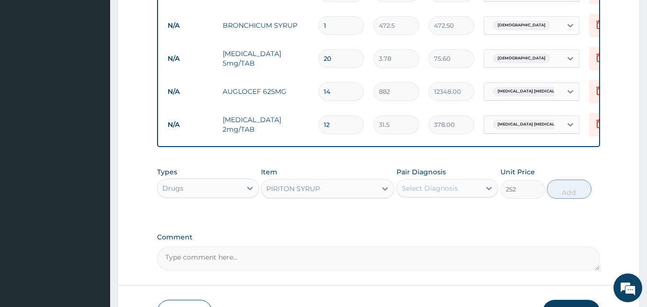
click at [322, 187] on div "PIRITON SYRUP" at bounding box center [318, 188] width 115 height 15
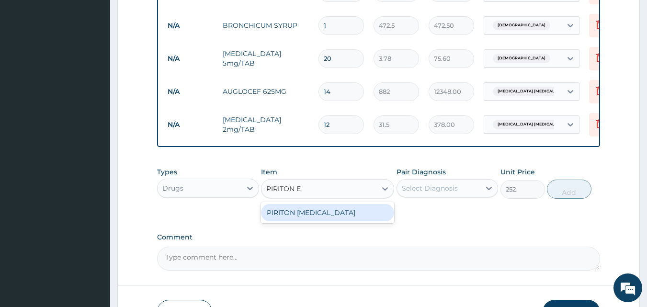
type input "PIRITON EX"
click at [322, 214] on div "PIRITON EXPECTORANT" at bounding box center [327, 212] width 133 height 17
type input "409.5"
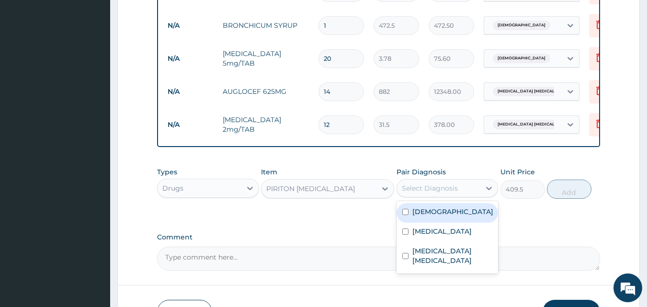
click at [415, 189] on div "Select Diagnosis" at bounding box center [430, 188] width 56 height 10
click at [406, 214] on input "checkbox" at bounding box center [405, 212] width 6 height 6
checkbox input "true"
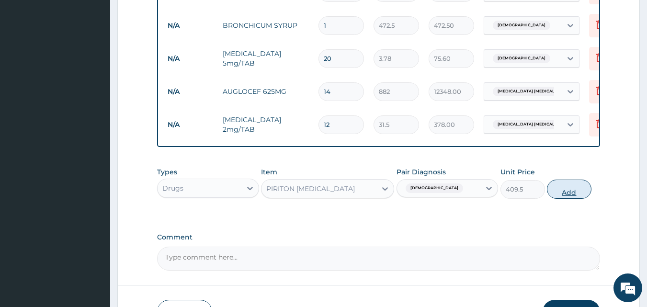
click at [572, 191] on button "Add" at bounding box center [569, 189] width 45 height 19
type input "0"
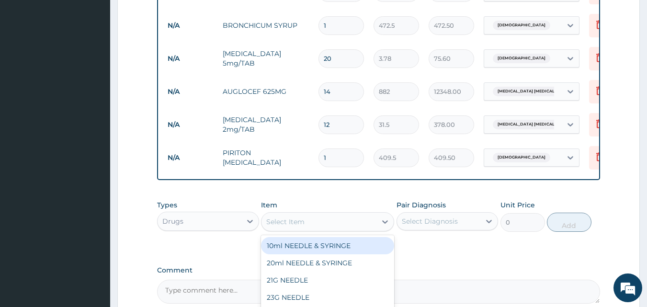
click at [290, 226] on div "Select Item" at bounding box center [285, 222] width 38 height 10
type input "FANSI"
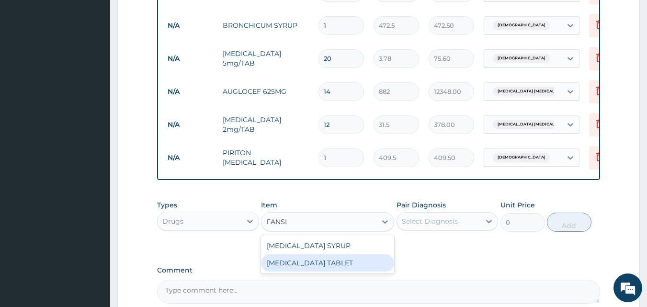
click at [294, 263] on div "FANSIDAR TABLET" at bounding box center [327, 262] width 133 height 17
type input "37.8"
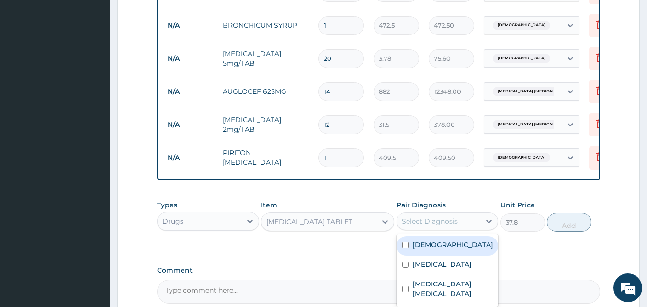
click at [433, 222] on div "Select Diagnosis" at bounding box center [430, 221] width 56 height 10
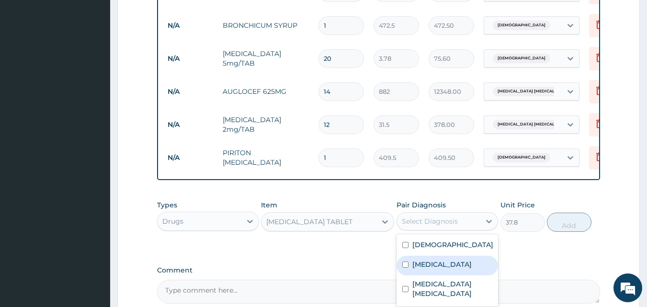
click at [404, 267] on input "checkbox" at bounding box center [405, 264] width 6 height 6
checkbox input "true"
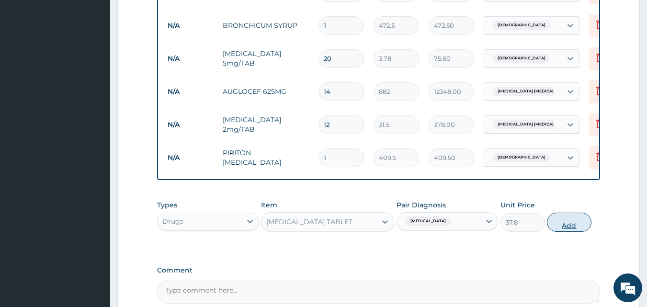
click at [575, 227] on button "Add" at bounding box center [569, 222] width 45 height 19
type input "0"
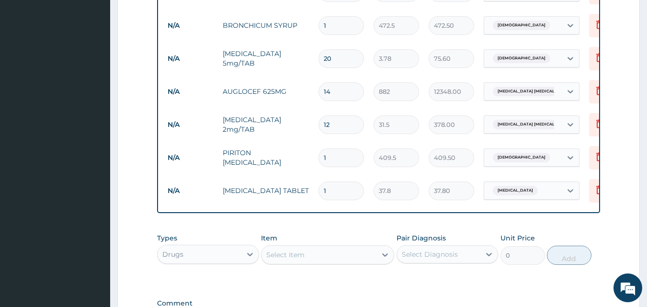
type input "0.00"
type input "3"
type input "113.40"
type input "3"
click at [304, 257] on div "Select Item" at bounding box center [285, 255] width 38 height 10
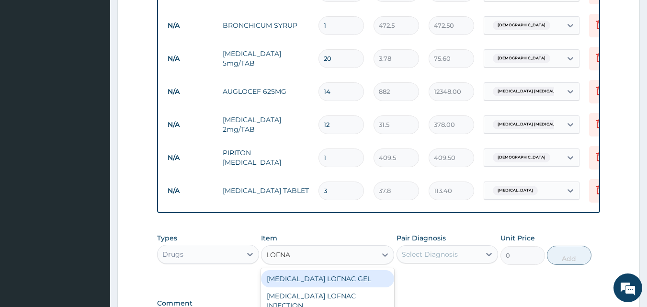
type input "LOFNAC"
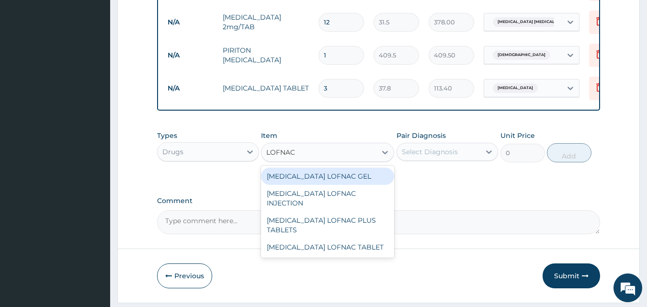
scroll to position [869, 0]
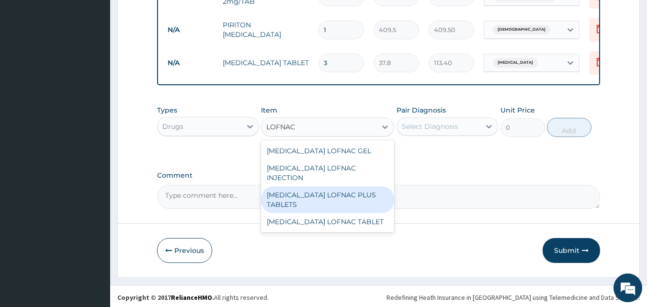
click at [329, 188] on div "Diclofenac LOFNAC PLUS TABLETS" at bounding box center [327, 199] width 133 height 27
type input "94.5"
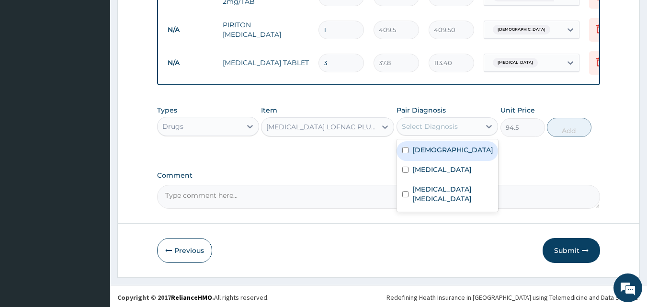
click at [437, 128] on div "Select Diagnosis" at bounding box center [430, 127] width 56 height 10
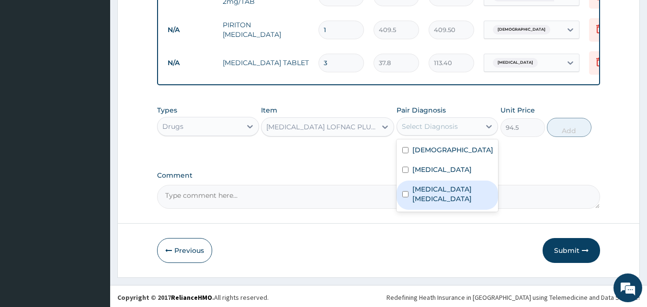
click at [405, 192] on input "checkbox" at bounding box center [405, 194] width 6 height 6
checkbox input "true"
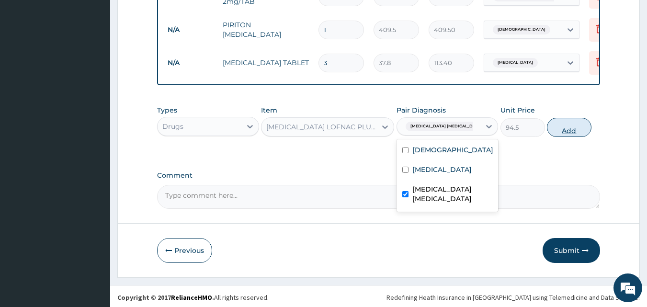
click at [568, 128] on button "Add" at bounding box center [569, 127] width 45 height 19
type input "0"
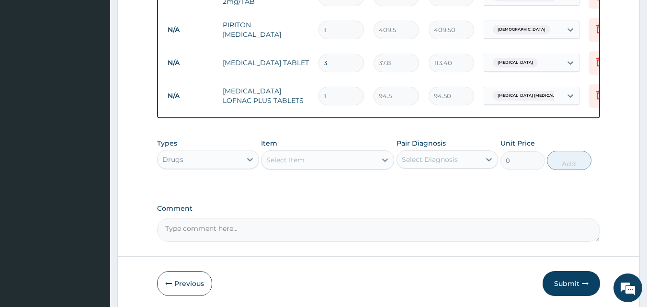
type input "10"
type input "945.00"
type input "10"
click at [320, 161] on div "Select Item" at bounding box center [318, 159] width 115 height 15
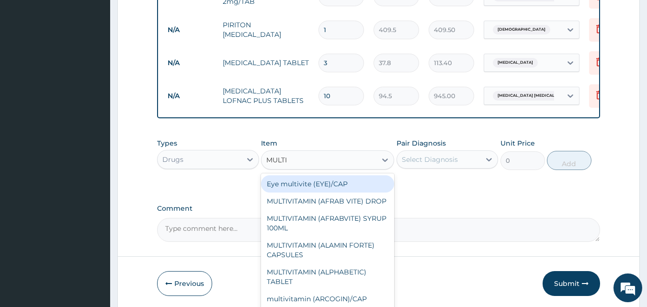
type input "MULTIV"
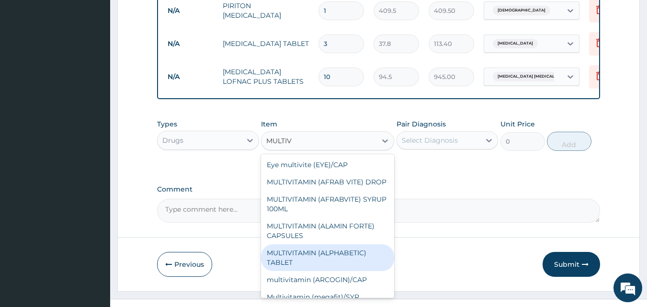
scroll to position [907, 0]
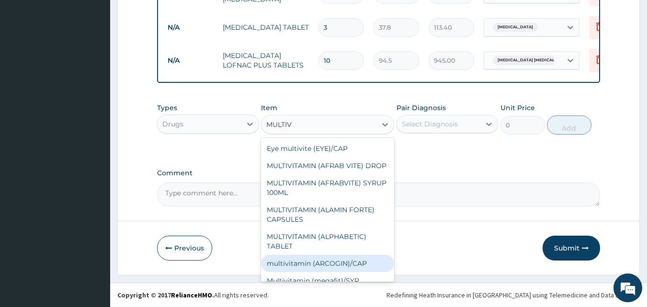
click at [326, 270] on div "multivitamin (ARCOGIN)/CAP" at bounding box center [327, 263] width 133 height 17
type input "47.25"
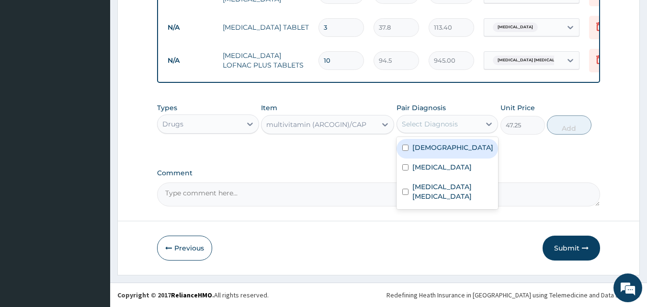
click at [435, 125] on div "Select Diagnosis" at bounding box center [430, 124] width 56 height 10
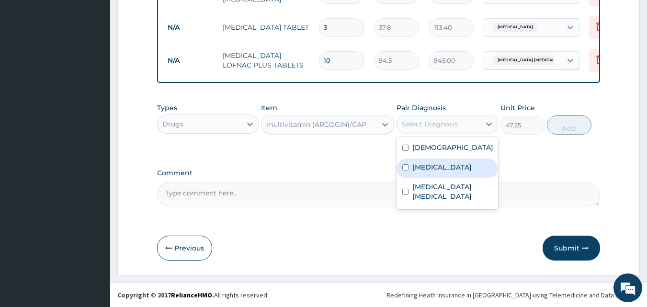
click at [405, 168] on input "checkbox" at bounding box center [405, 167] width 6 height 6
checkbox input "true"
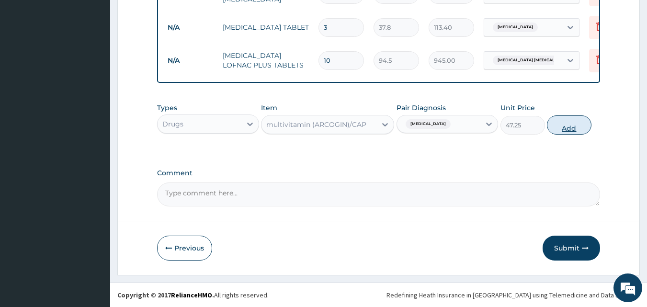
click at [559, 127] on button "Add" at bounding box center [569, 124] width 45 height 19
type input "0"
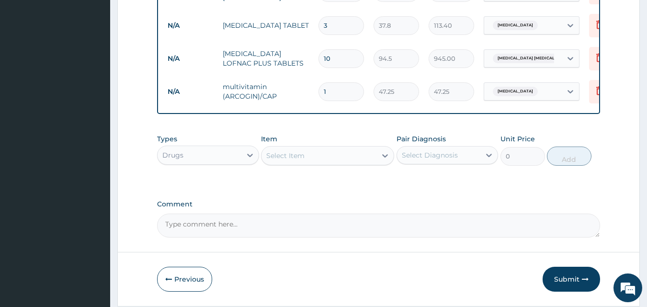
type input "0.00"
type input "5"
type input "236.25"
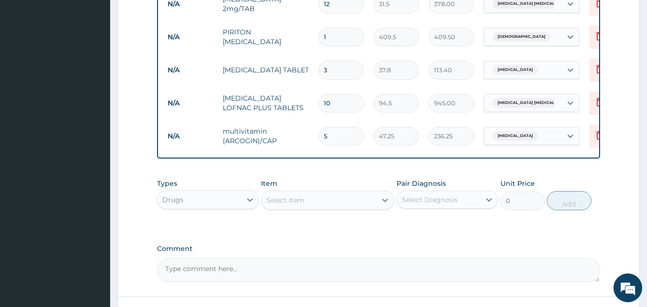
scroll to position [920, 0]
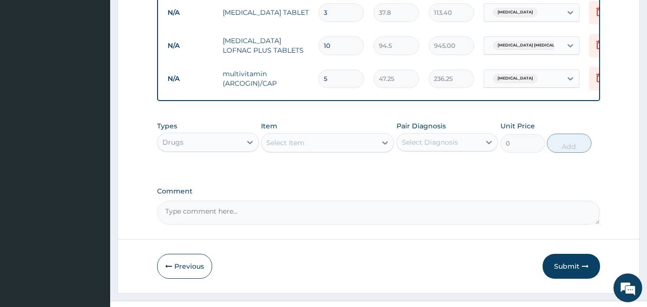
type input "5"
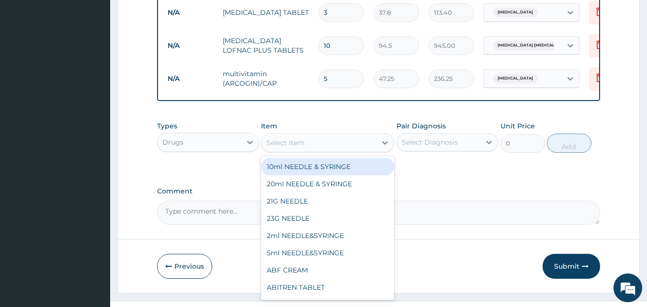
click at [322, 146] on div "Select Item" at bounding box center [318, 142] width 115 height 15
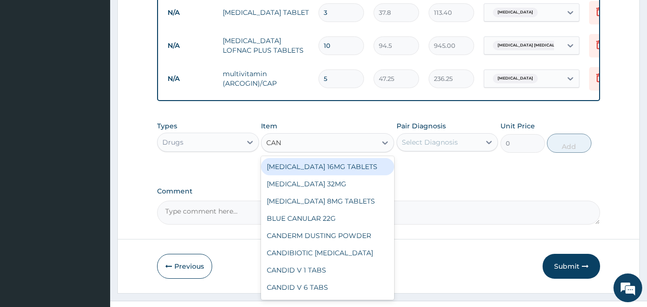
type input "CANU"
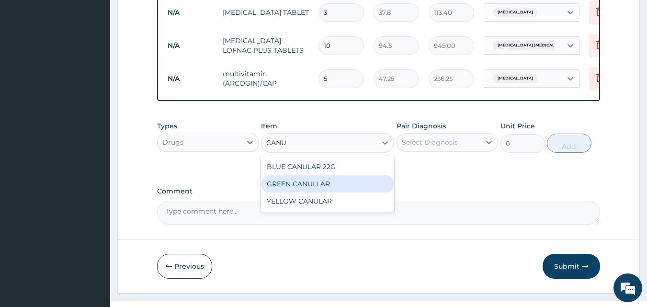
click at [308, 185] on div "GREEN CANULLAR" at bounding box center [327, 183] width 133 height 17
type input "189"
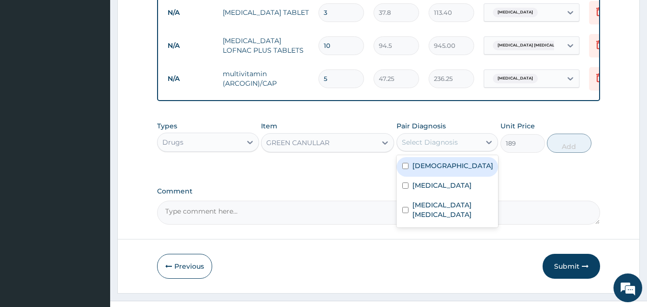
click at [432, 144] on div "Select Diagnosis" at bounding box center [430, 142] width 56 height 10
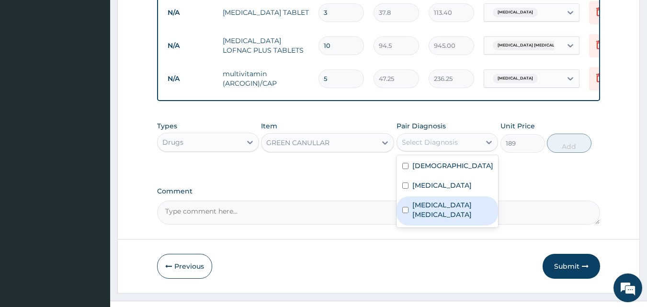
click at [405, 208] on input "checkbox" at bounding box center [405, 210] width 6 height 6
checkbox input "true"
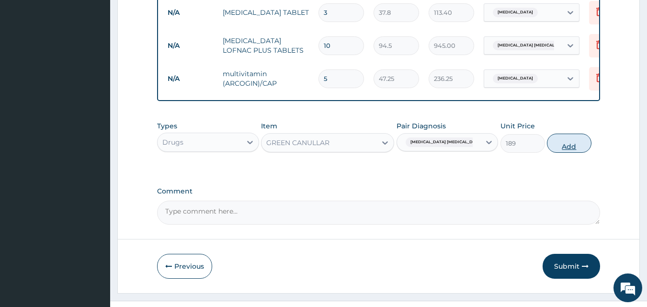
click at [570, 148] on button "Add" at bounding box center [569, 143] width 45 height 19
type input "0"
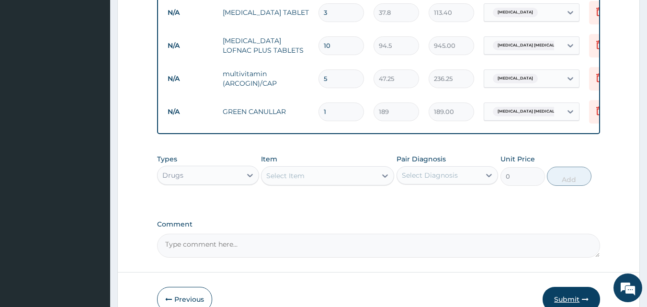
click at [574, 299] on button "Submit" at bounding box center [570, 299] width 57 height 25
